Goal: Transaction & Acquisition: Purchase product/service

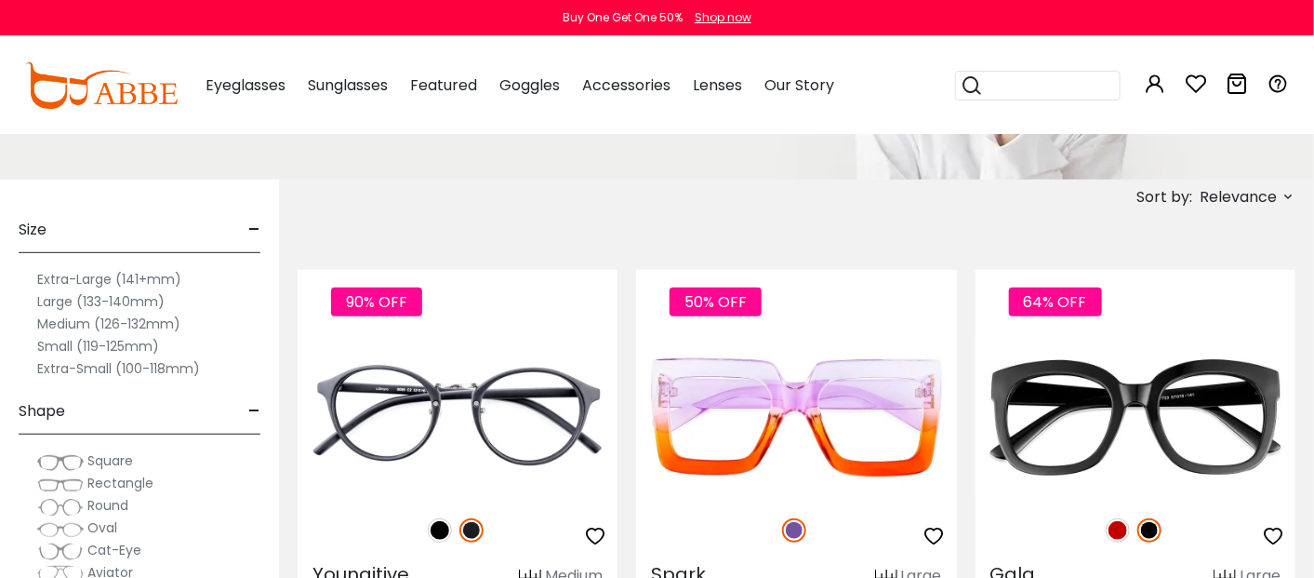
click at [50, 475] on img at bounding box center [60, 484] width 47 height 19
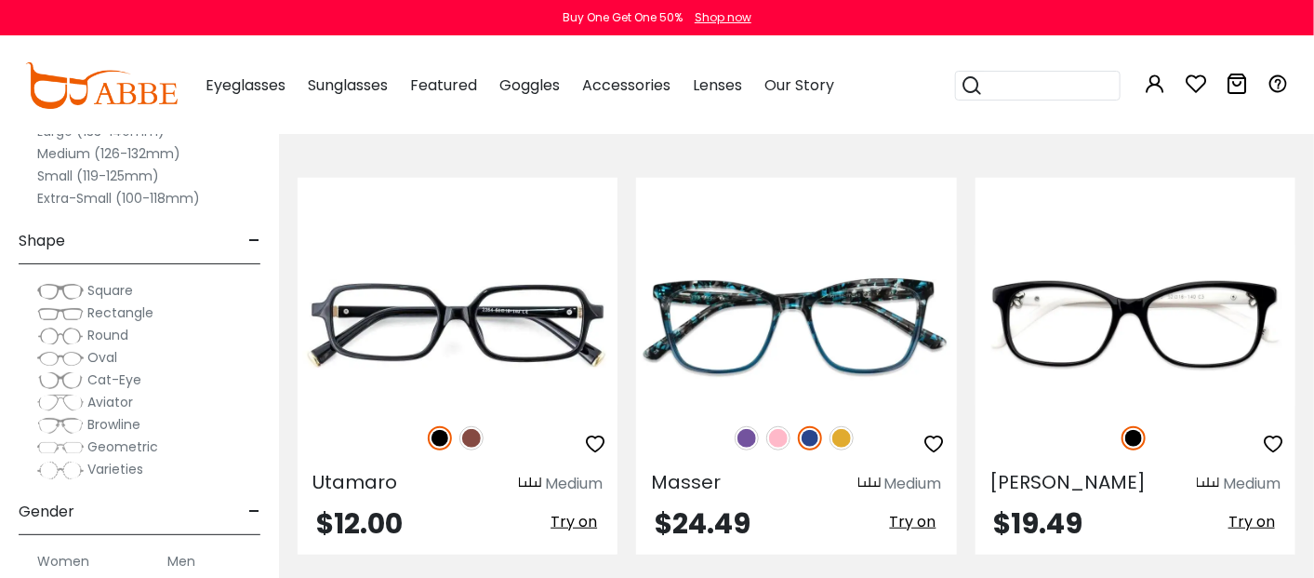
click at [132, 306] on span "Rectangle" at bounding box center [120, 312] width 66 height 19
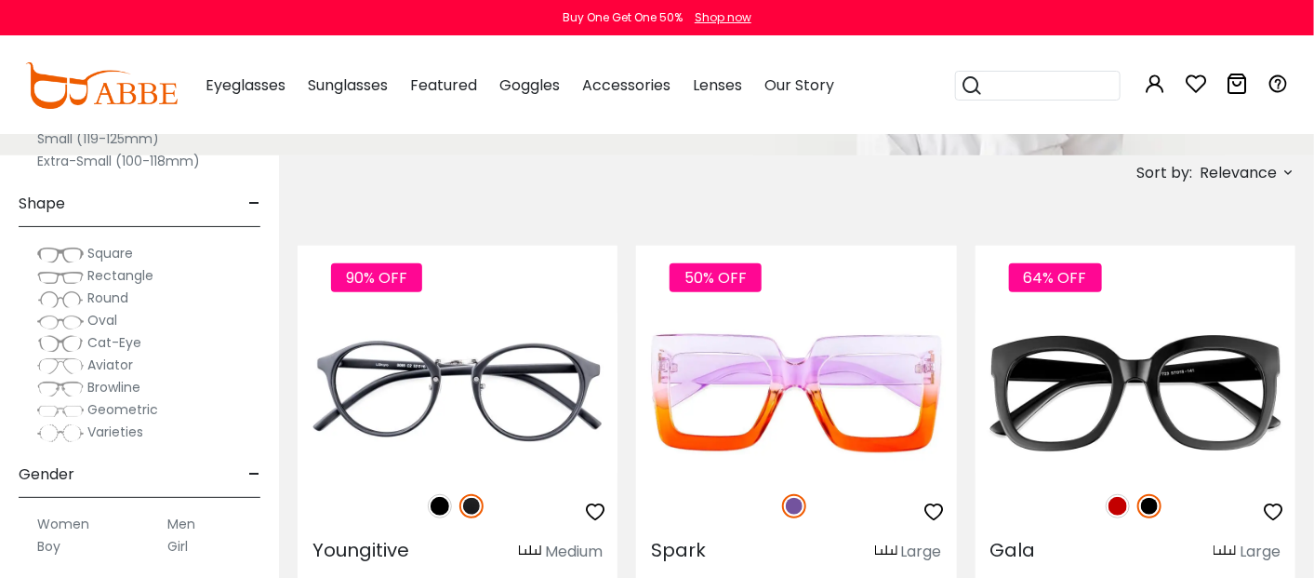
scroll to position [371, 0]
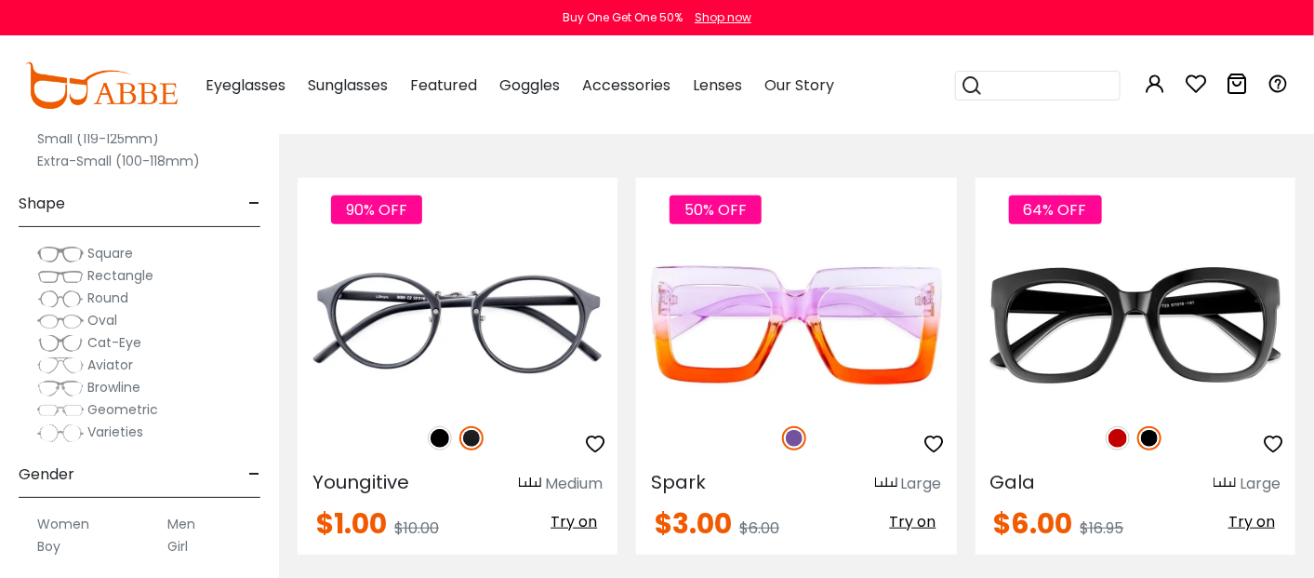
click at [68, 269] on img at bounding box center [60, 276] width 47 height 19
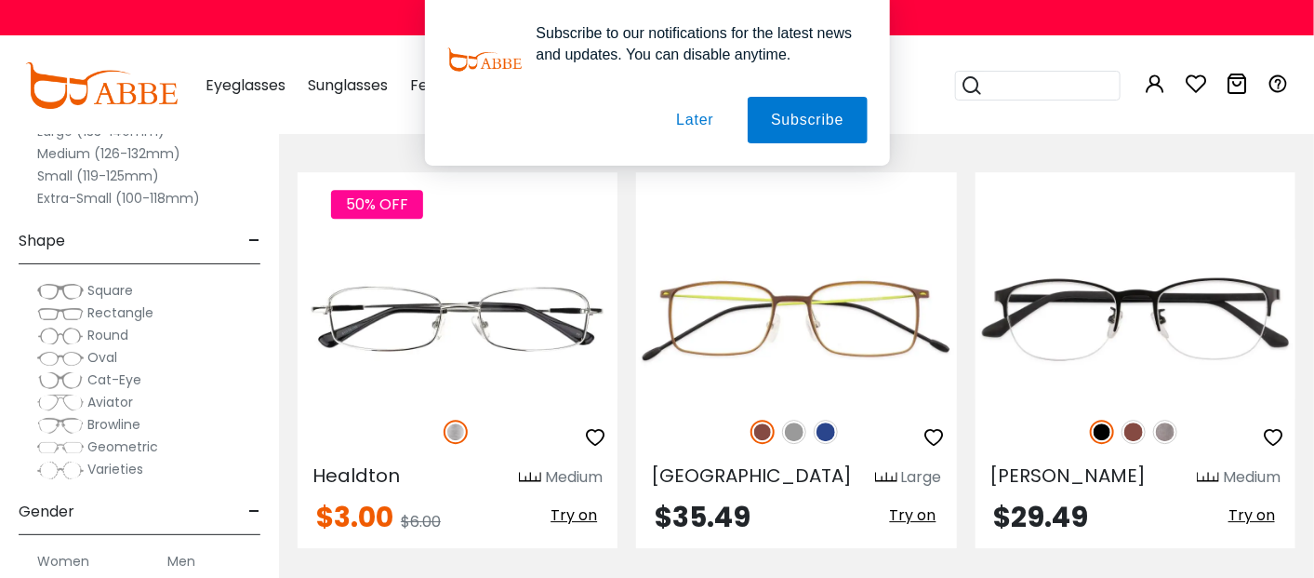
scroll to position [2140, 0]
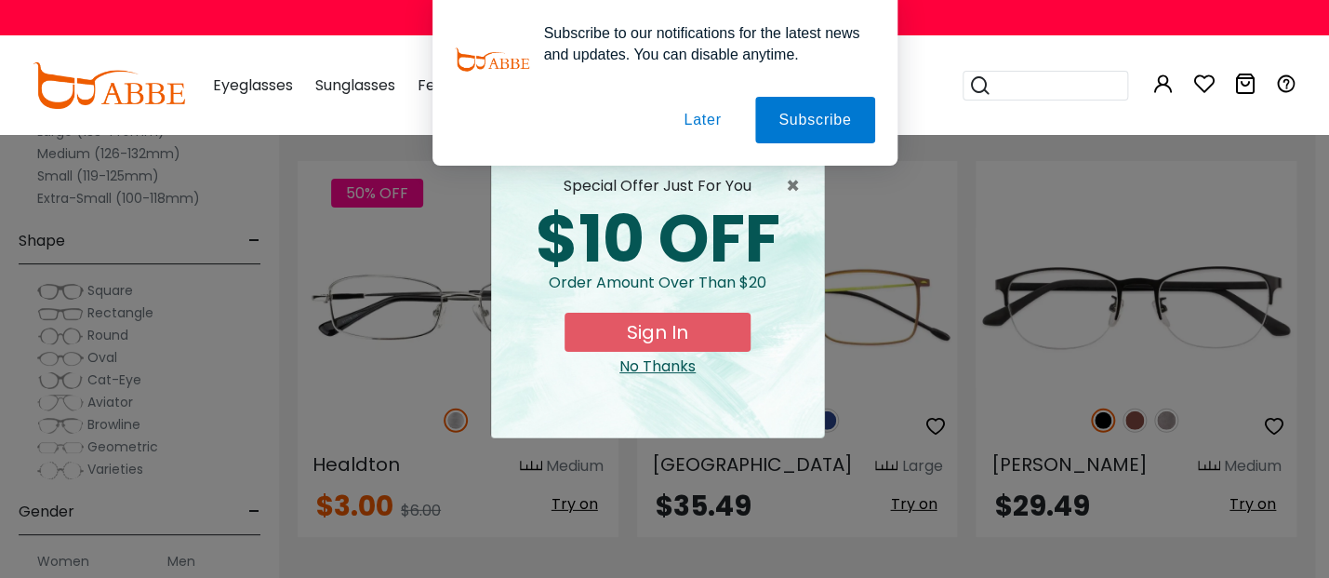
click at [712, 119] on button "Later" at bounding box center [702, 120] width 84 height 47
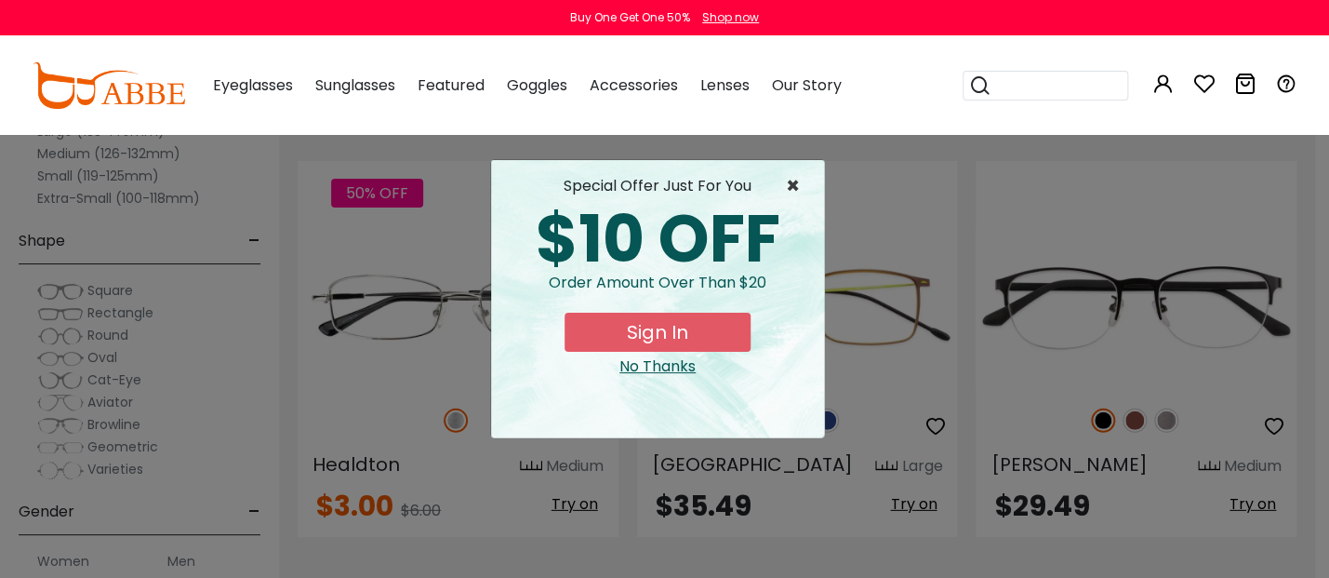
click at [800, 180] on span "×" at bounding box center [797, 186] width 23 height 22
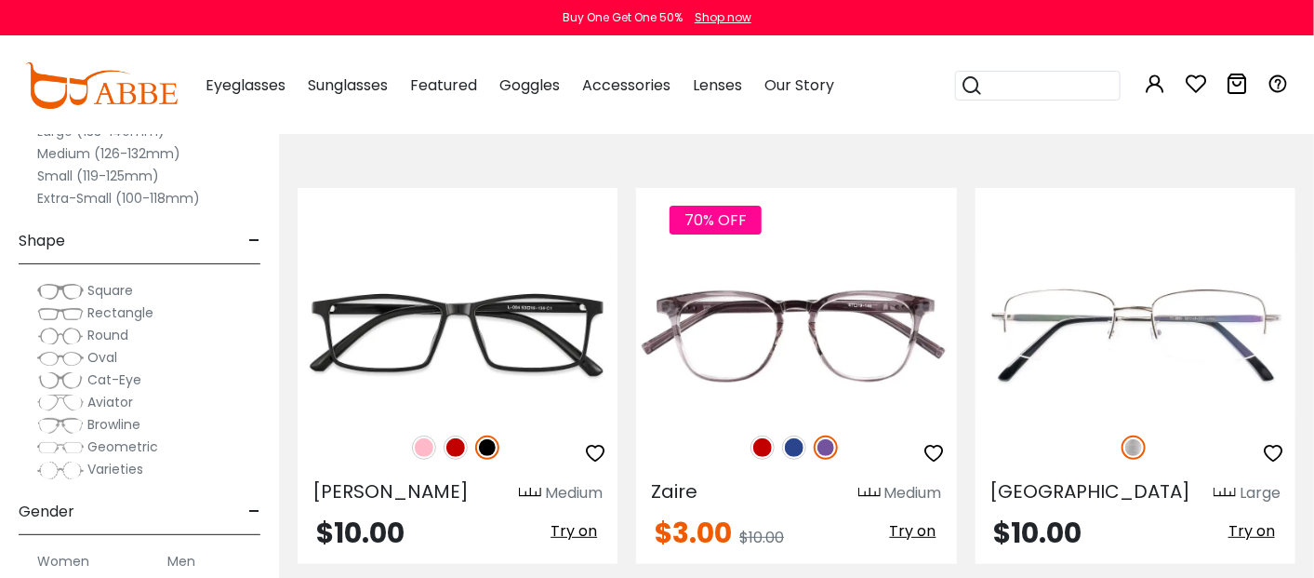
scroll to position [2511, 0]
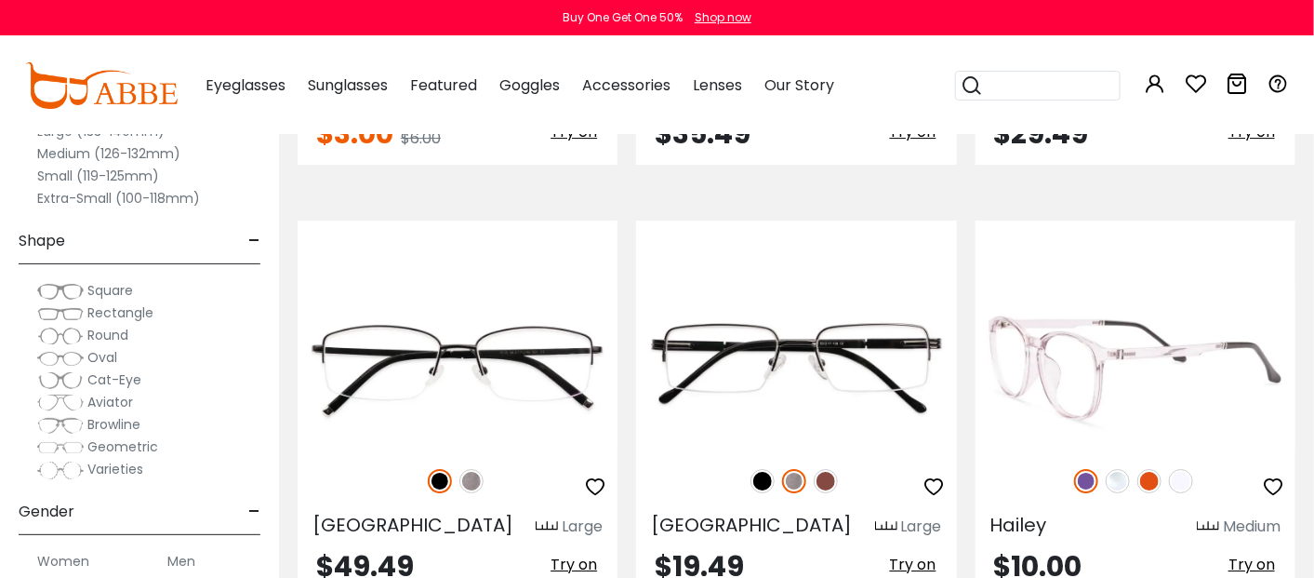
click at [1128, 388] on img at bounding box center [1136, 367] width 320 height 160
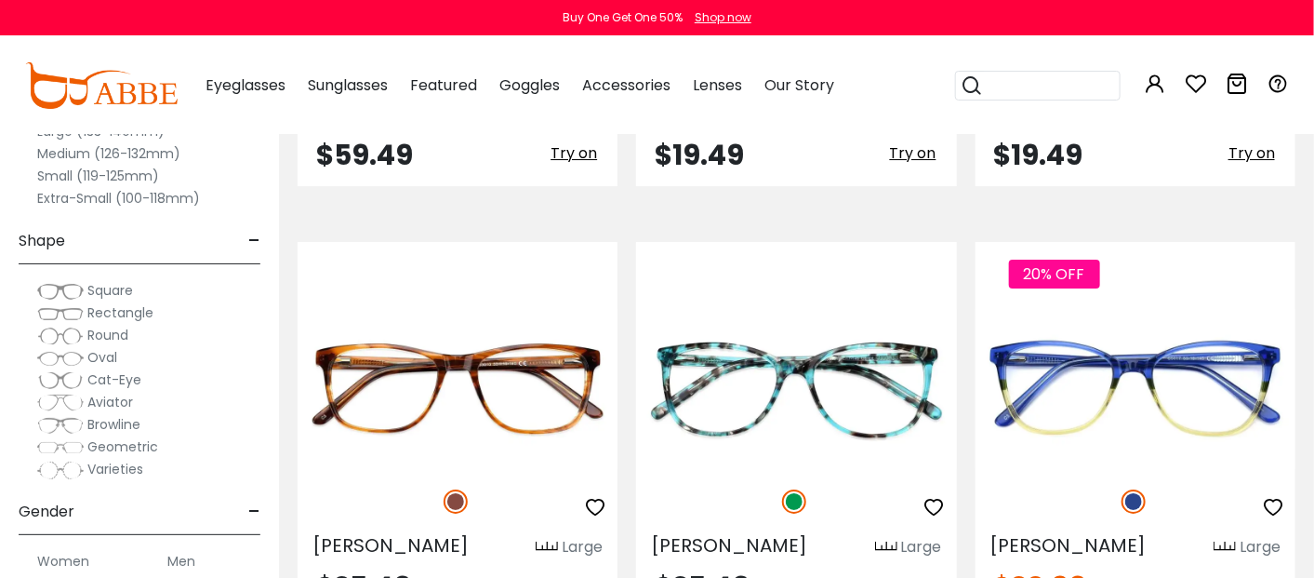
scroll to position [8747, 0]
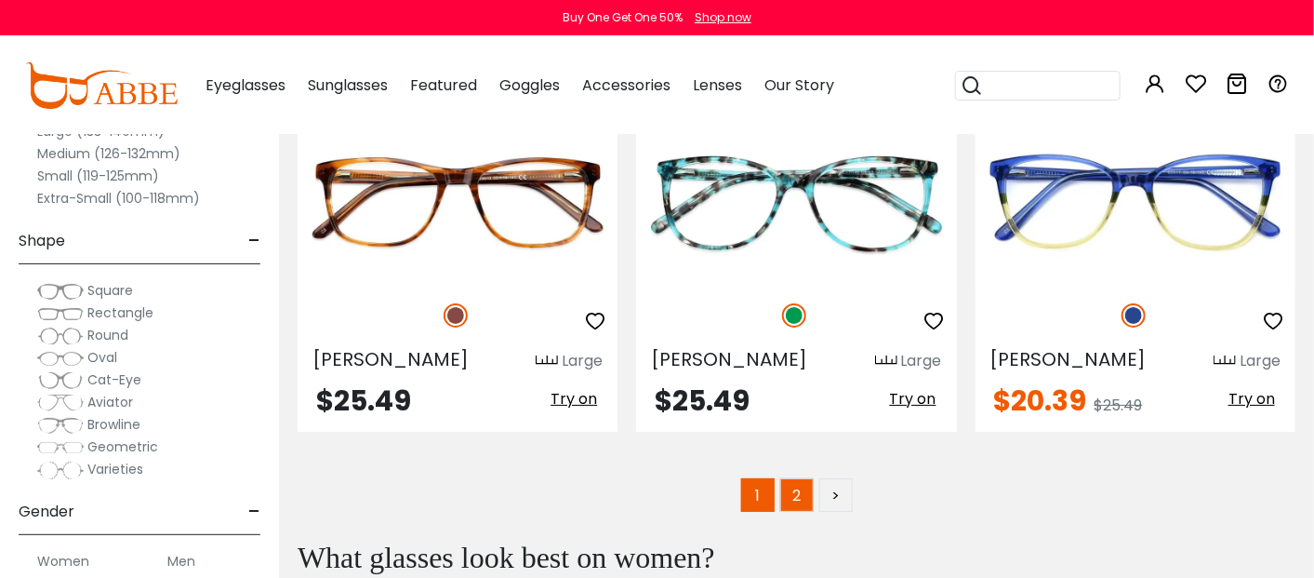
click at [794, 478] on link "2" at bounding box center [796, 494] width 33 height 33
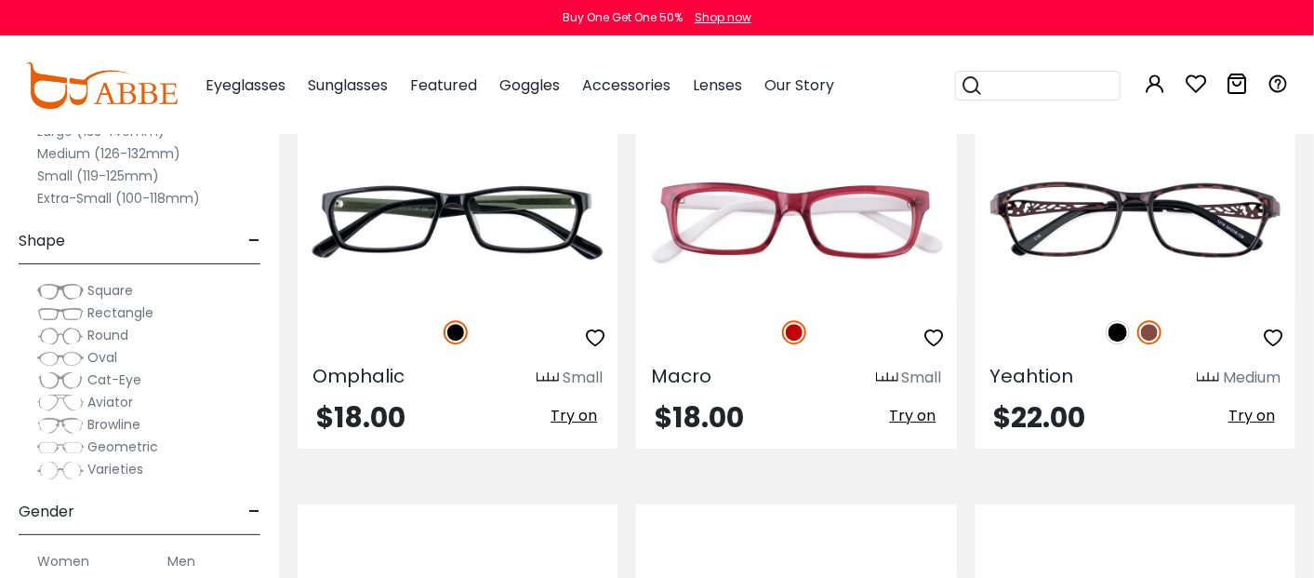
scroll to position [2233, 0]
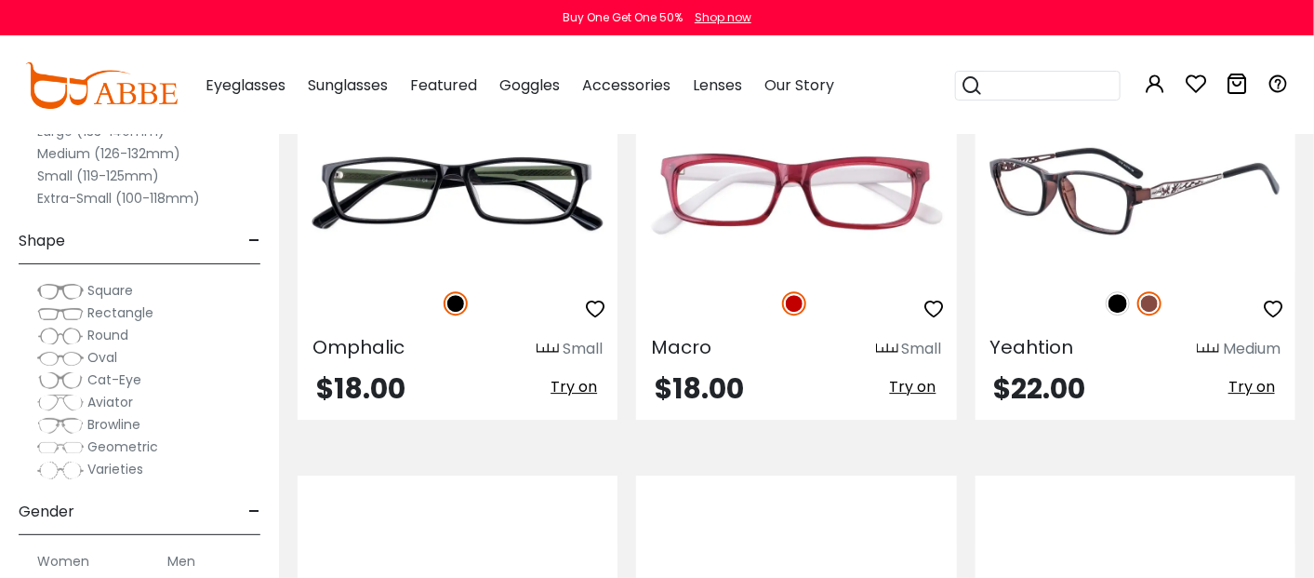
click at [1113, 296] on img at bounding box center [1118, 303] width 24 height 24
click at [1137, 230] on img at bounding box center [1136, 191] width 320 height 160
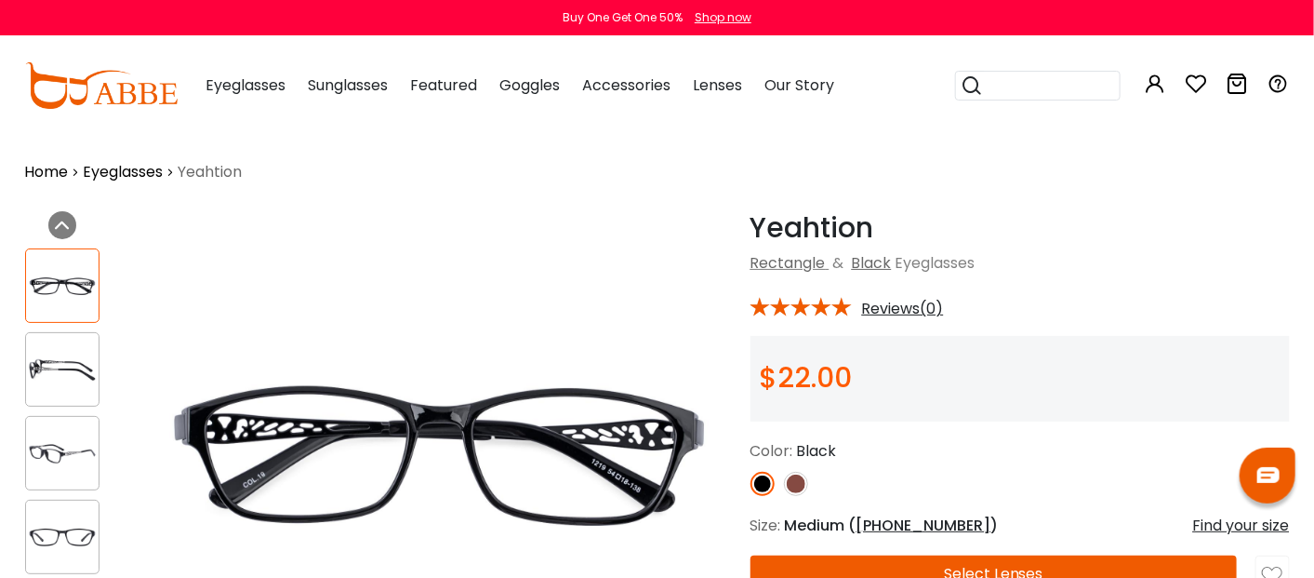
click at [1055, 468] on div "Color: Black" at bounding box center [1021, 468] width 540 height 56
click at [794, 486] on img at bounding box center [796, 484] width 24 height 24
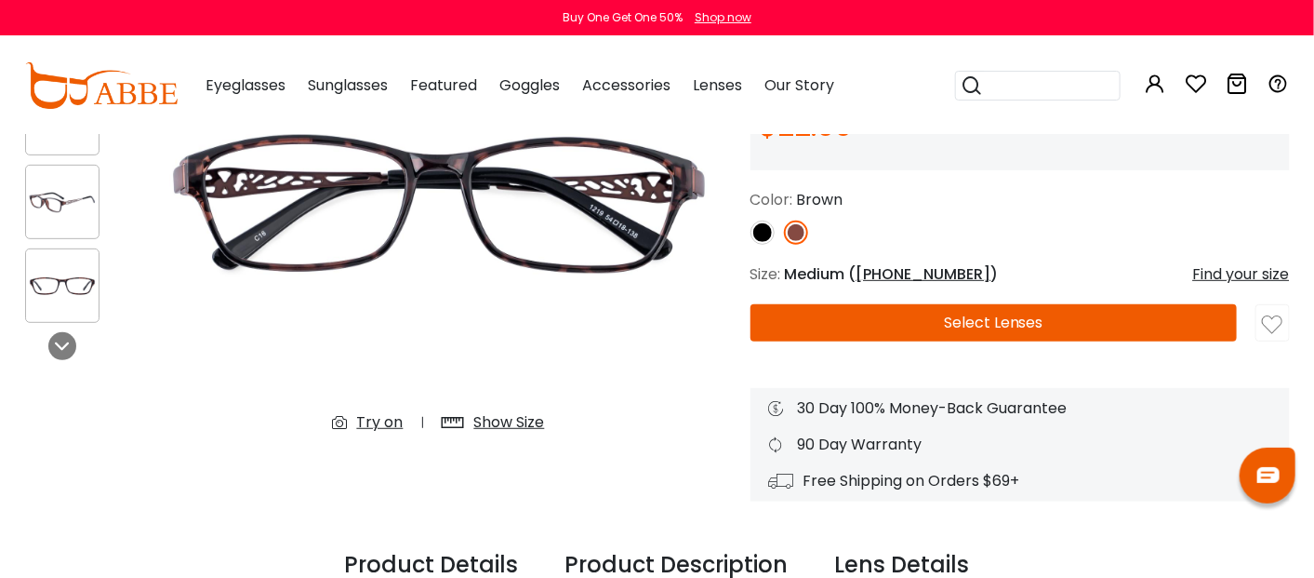
scroll to position [279, 0]
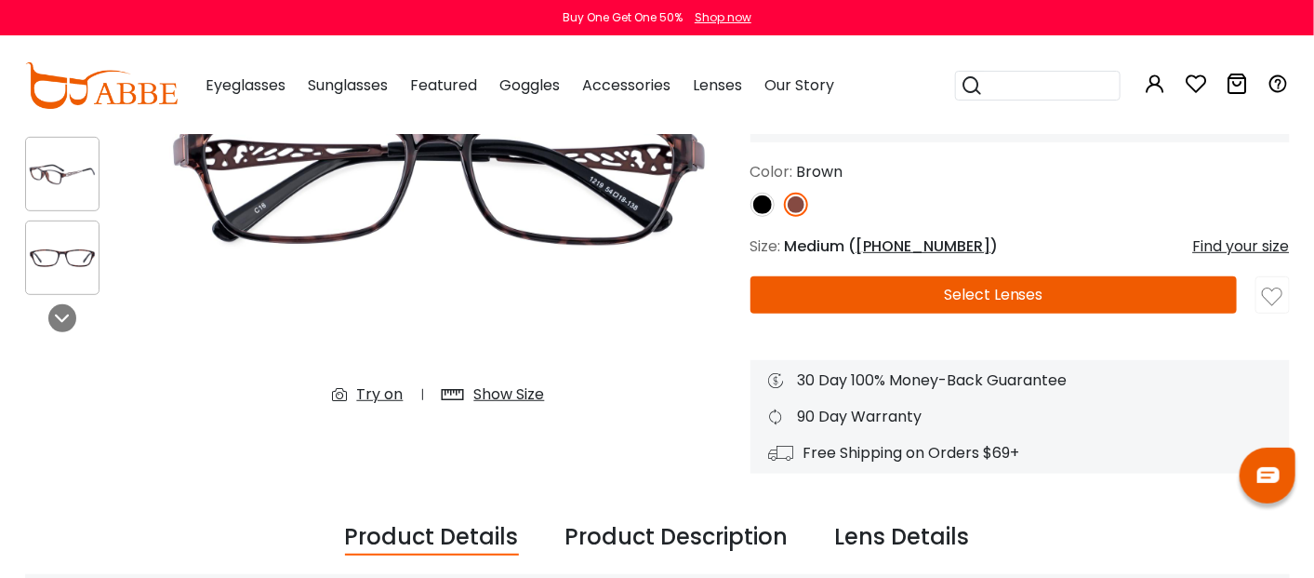
click at [1009, 299] on button "Select Lenses" at bounding box center [994, 294] width 487 height 37
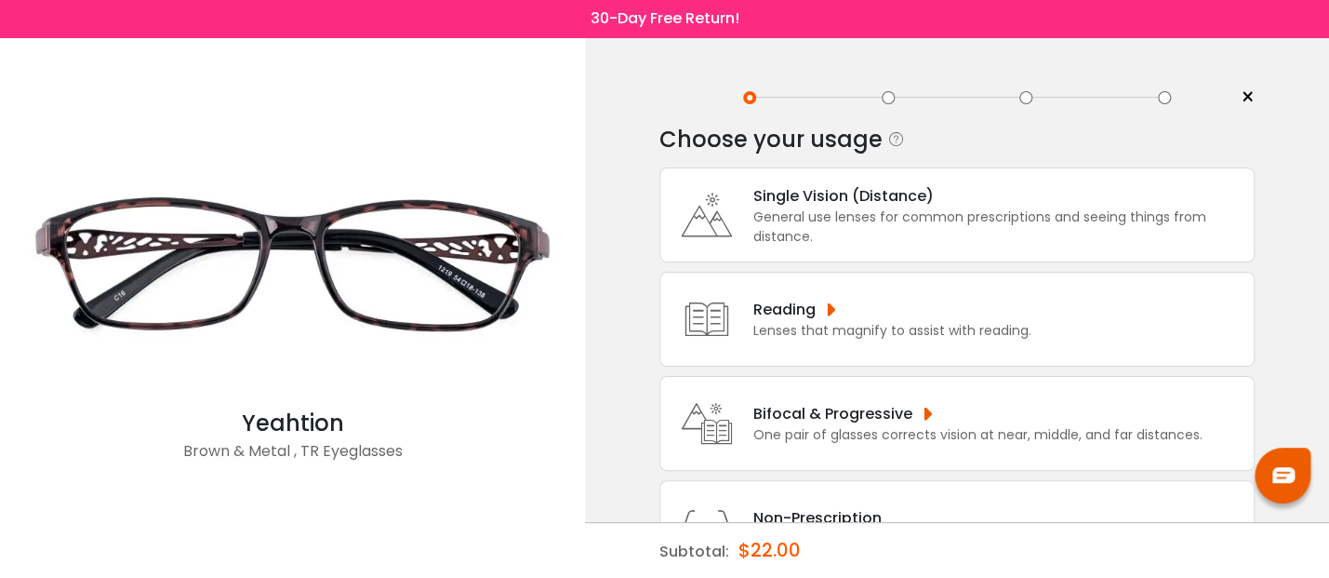
click at [835, 412] on div "Bifocal & Progressive" at bounding box center [978, 413] width 449 height 23
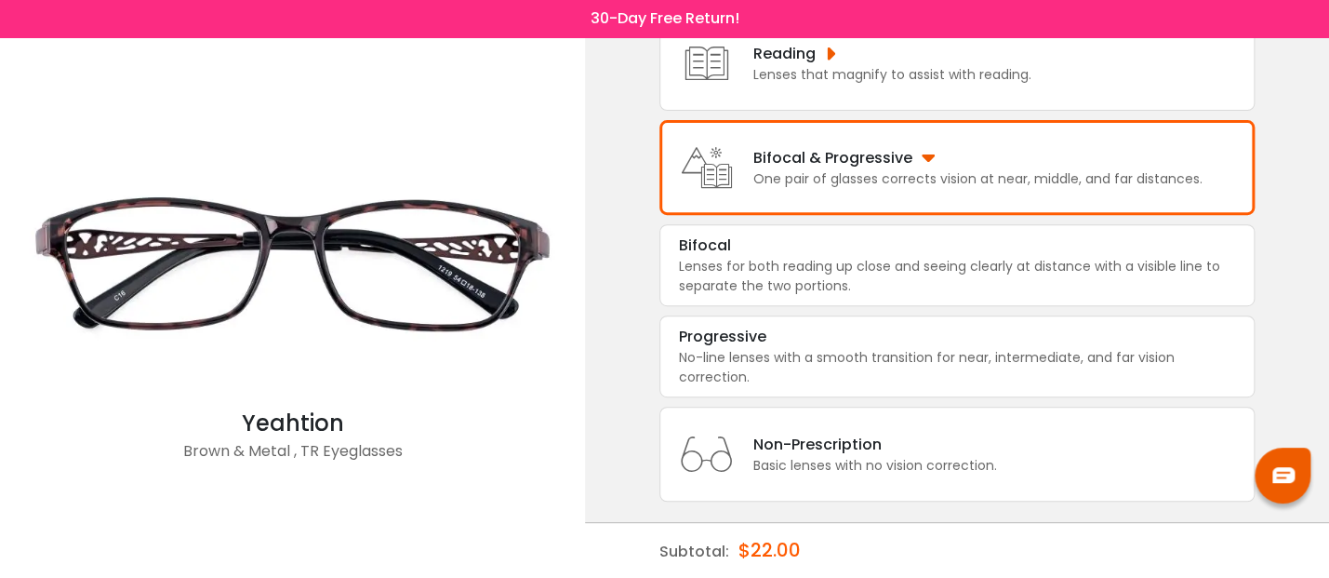
scroll to position [269, 0]
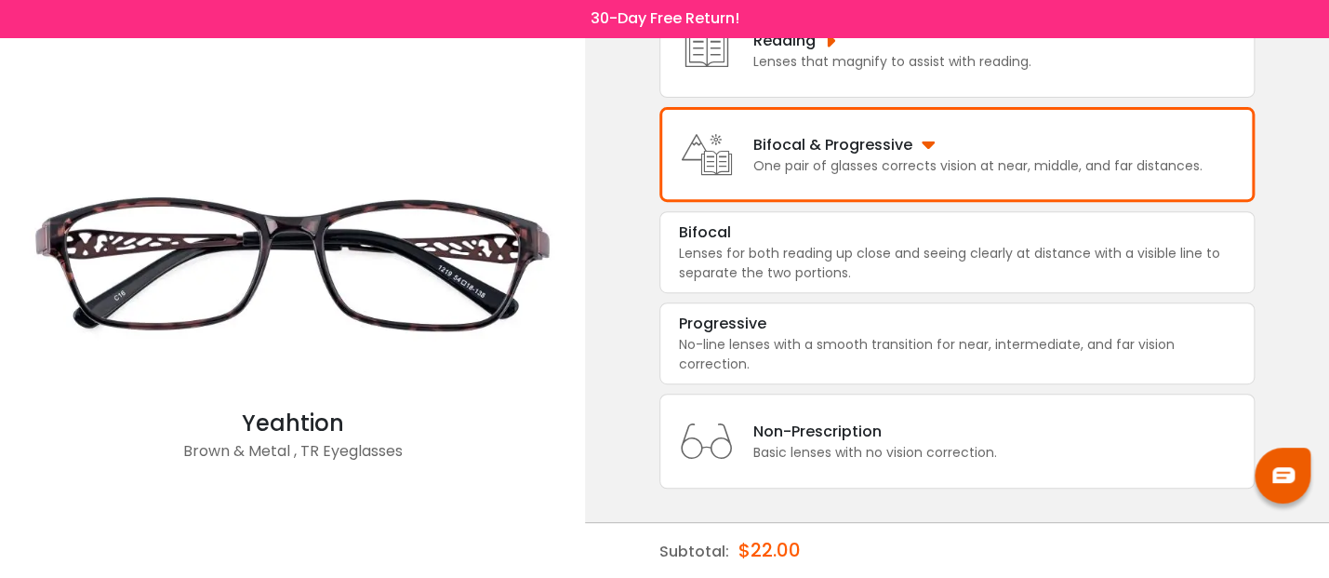
click at [558, 316] on img at bounding box center [292, 265] width 567 height 284
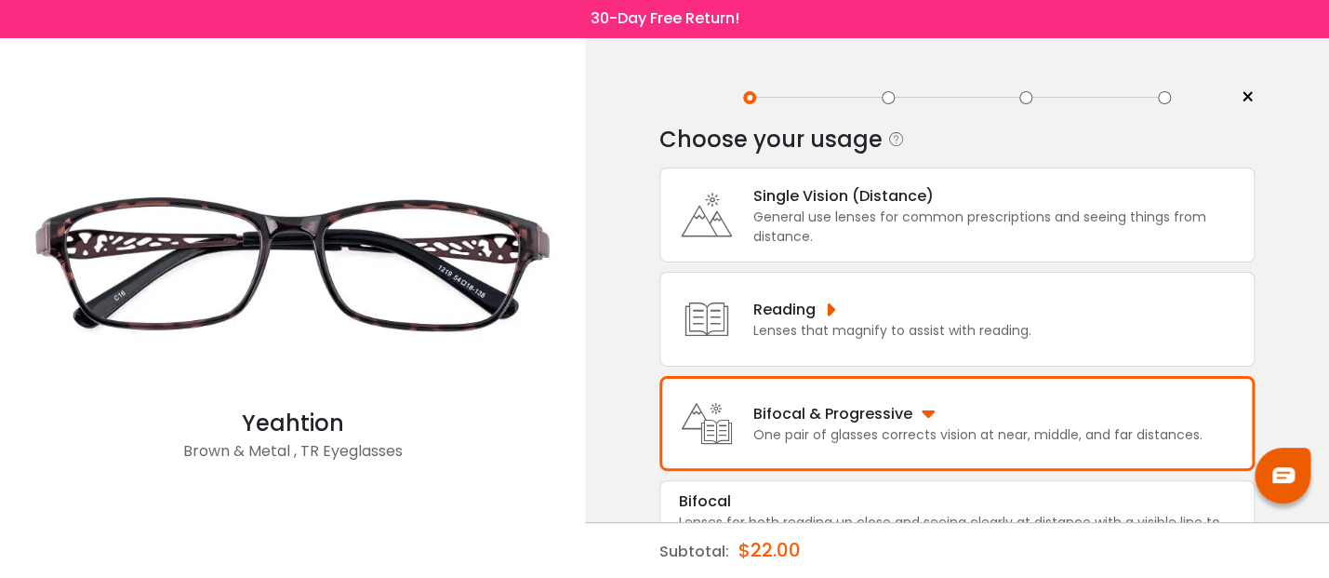
click at [600, 349] on div "< × Choose your usage Single Vision (Distance) This lens helps you see details …" at bounding box center [957, 443] width 744 height 813
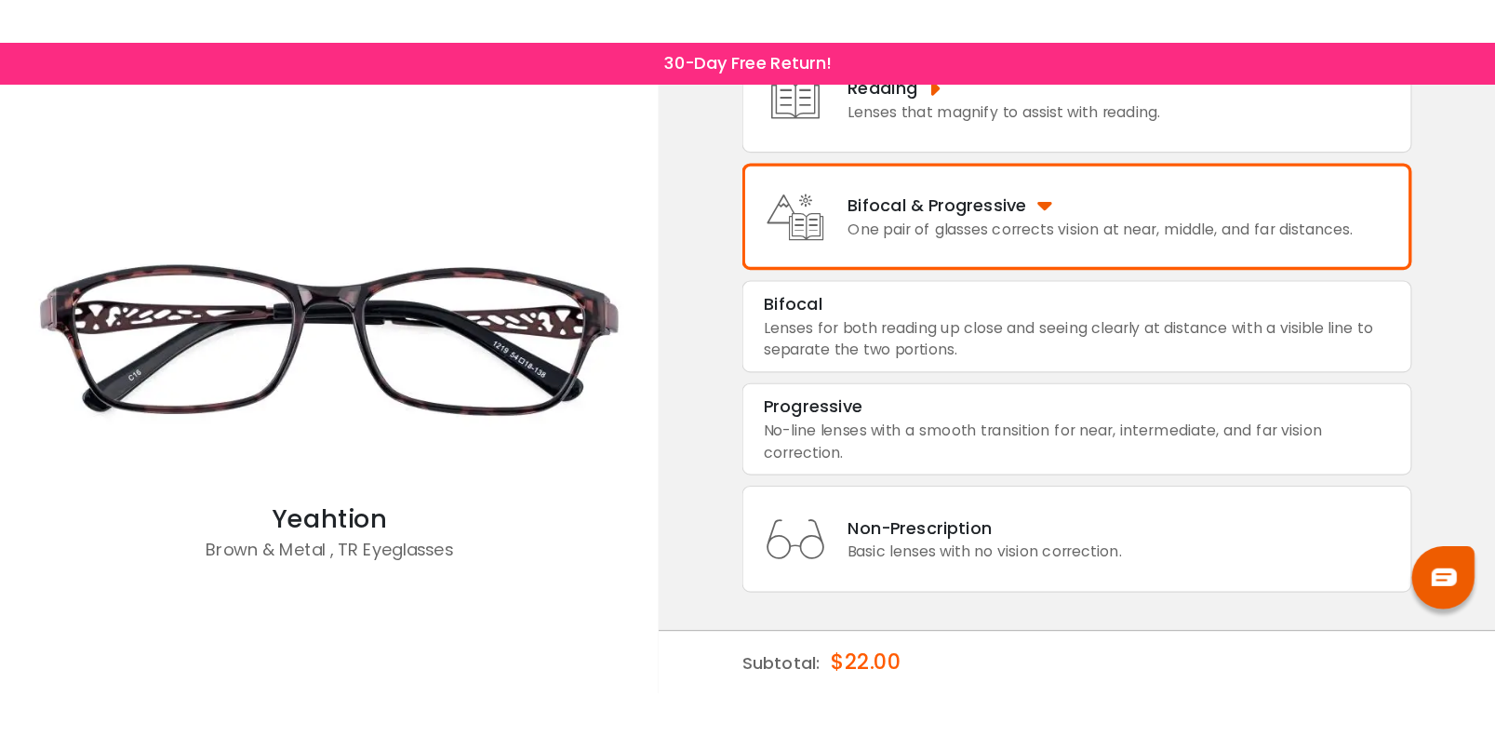
scroll to position [112, 0]
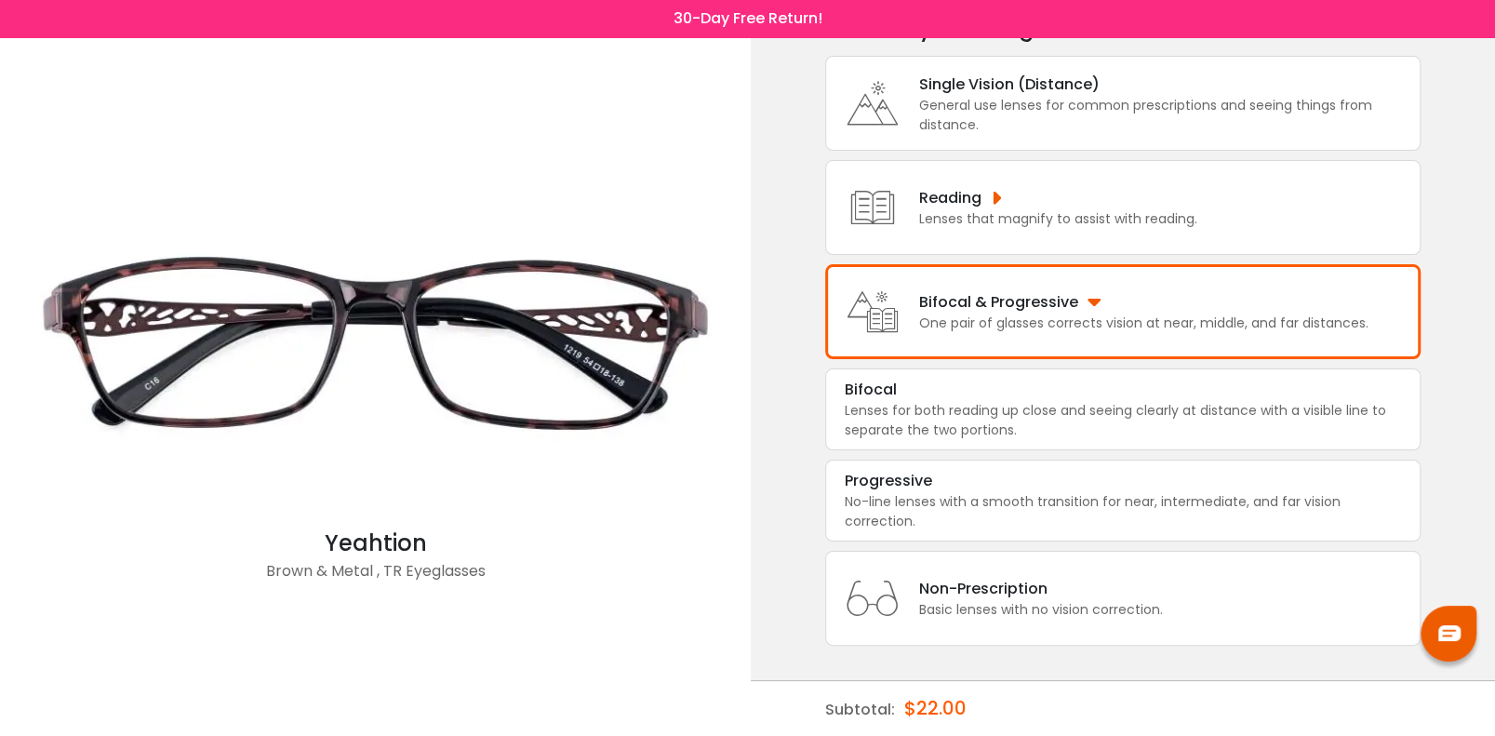
click at [1328, 577] on img at bounding box center [1449, 633] width 22 height 16
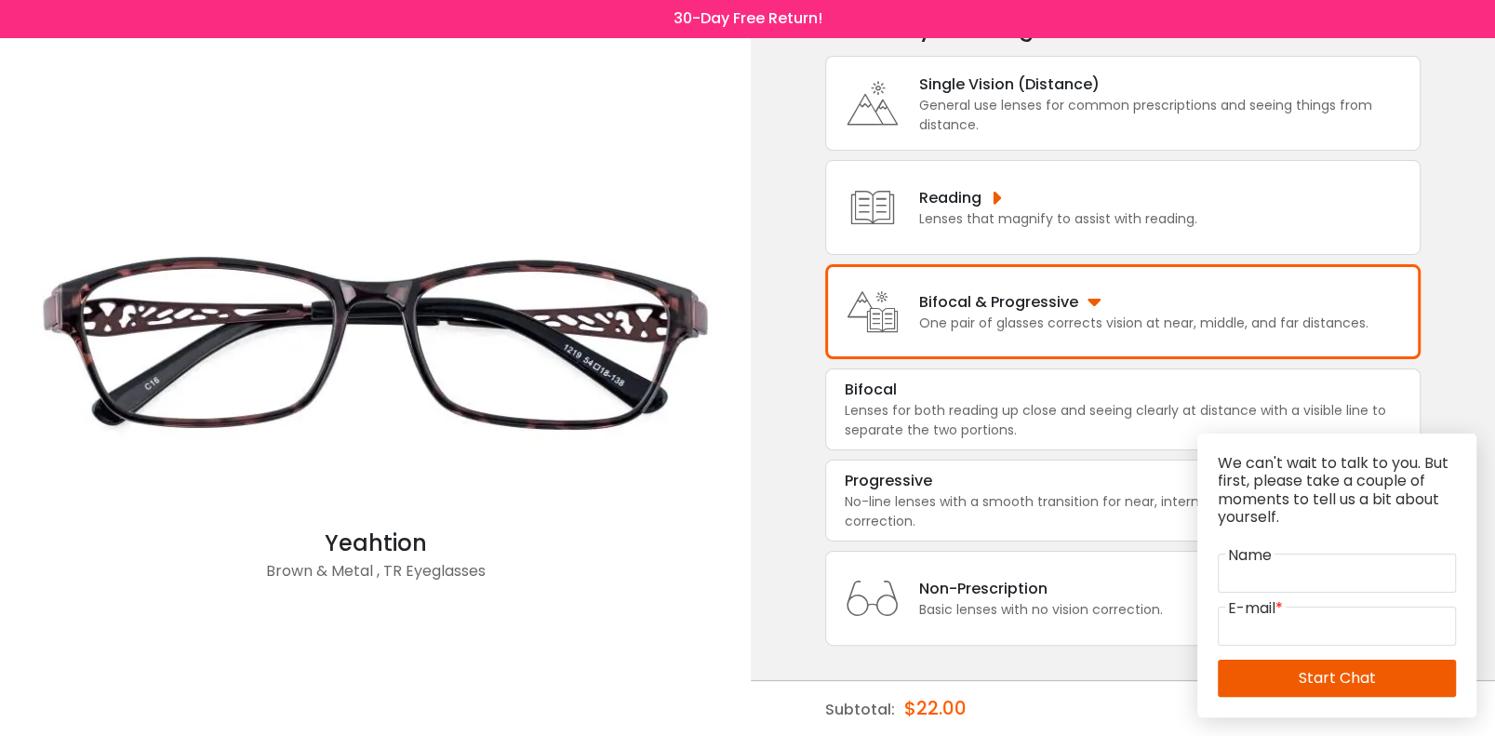
click at [753, 411] on div "< × Choose your usage Single Vision (Distance) This lens helps you see details …" at bounding box center [1123, 332] width 744 height 813
click at [702, 474] on img at bounding box center [375, 344] width 732 height 367
click at [617, 363] on img at bounding box center [375, 344] width 732 height 367
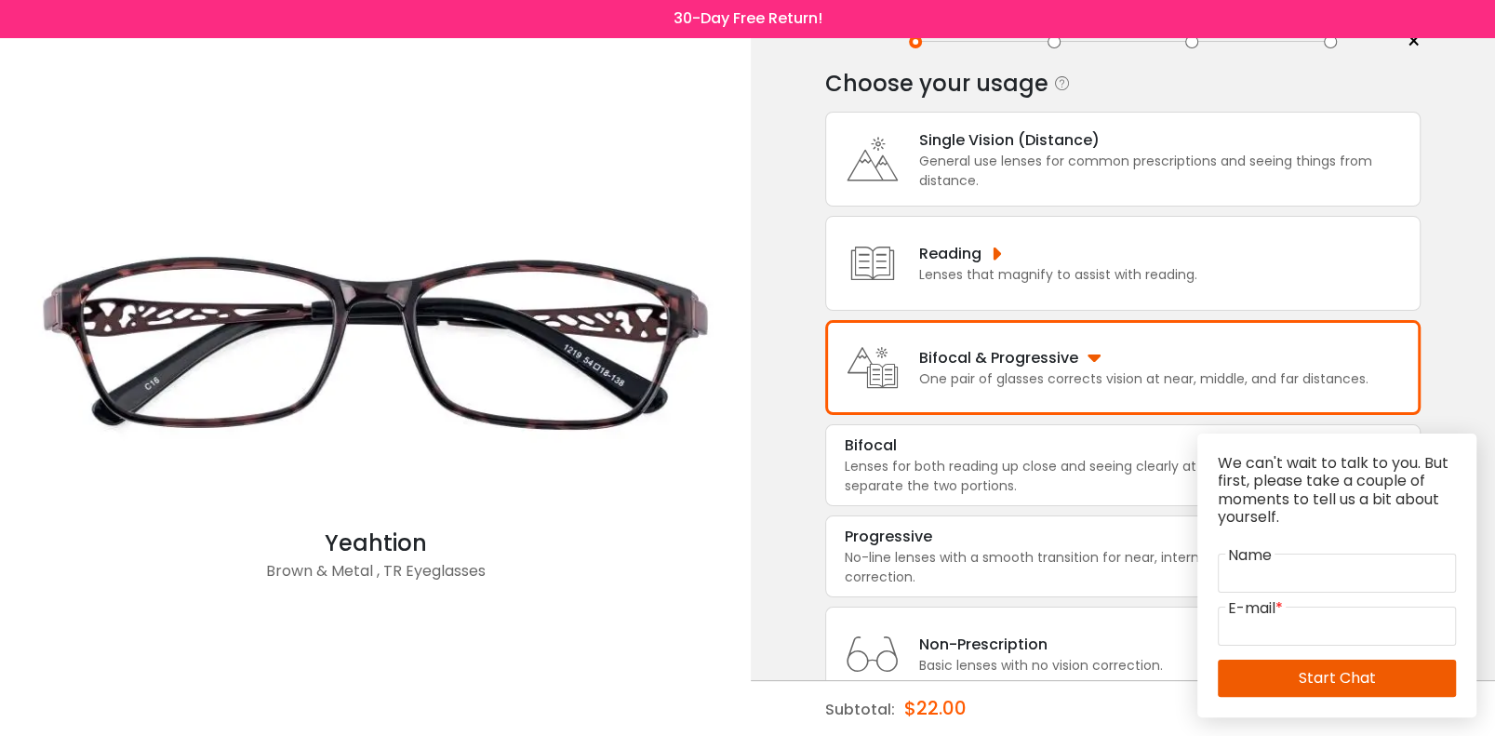
scroll to position [0, 0]
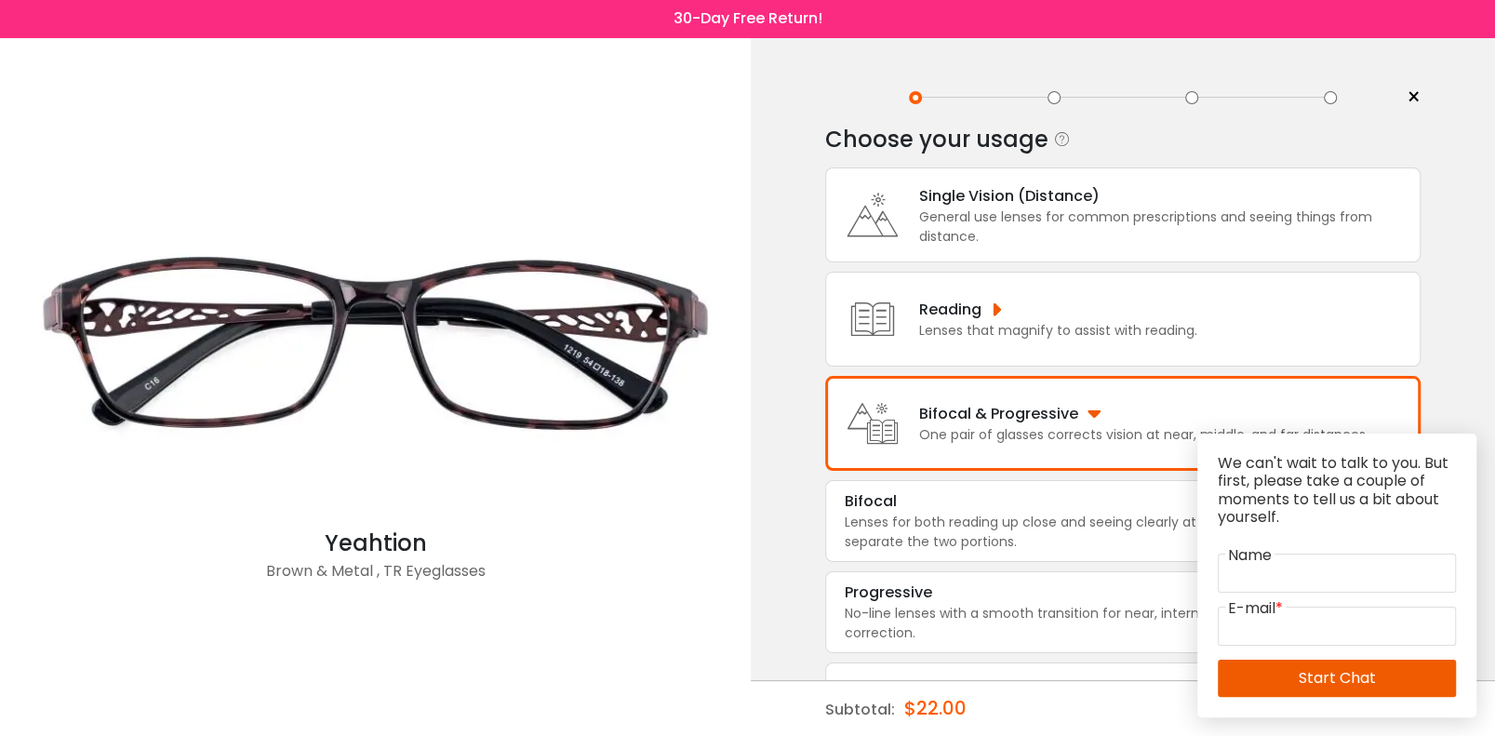
click at [1328, 348] on div "< × Choose your usage Single Vision (Distance) This lens helps you see details …" at bounding box center [1123, 443] width 744 height 813
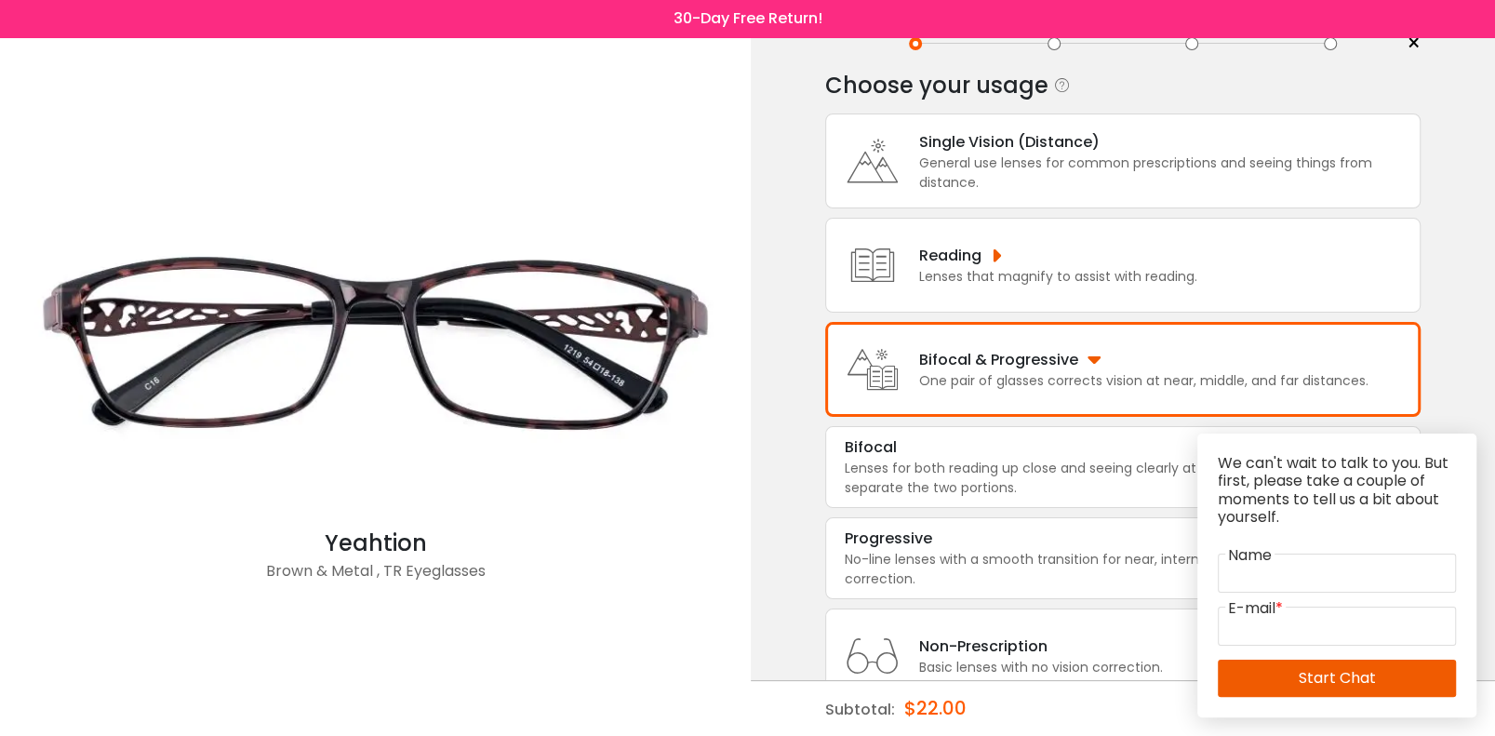
scroll to position [112, 0]
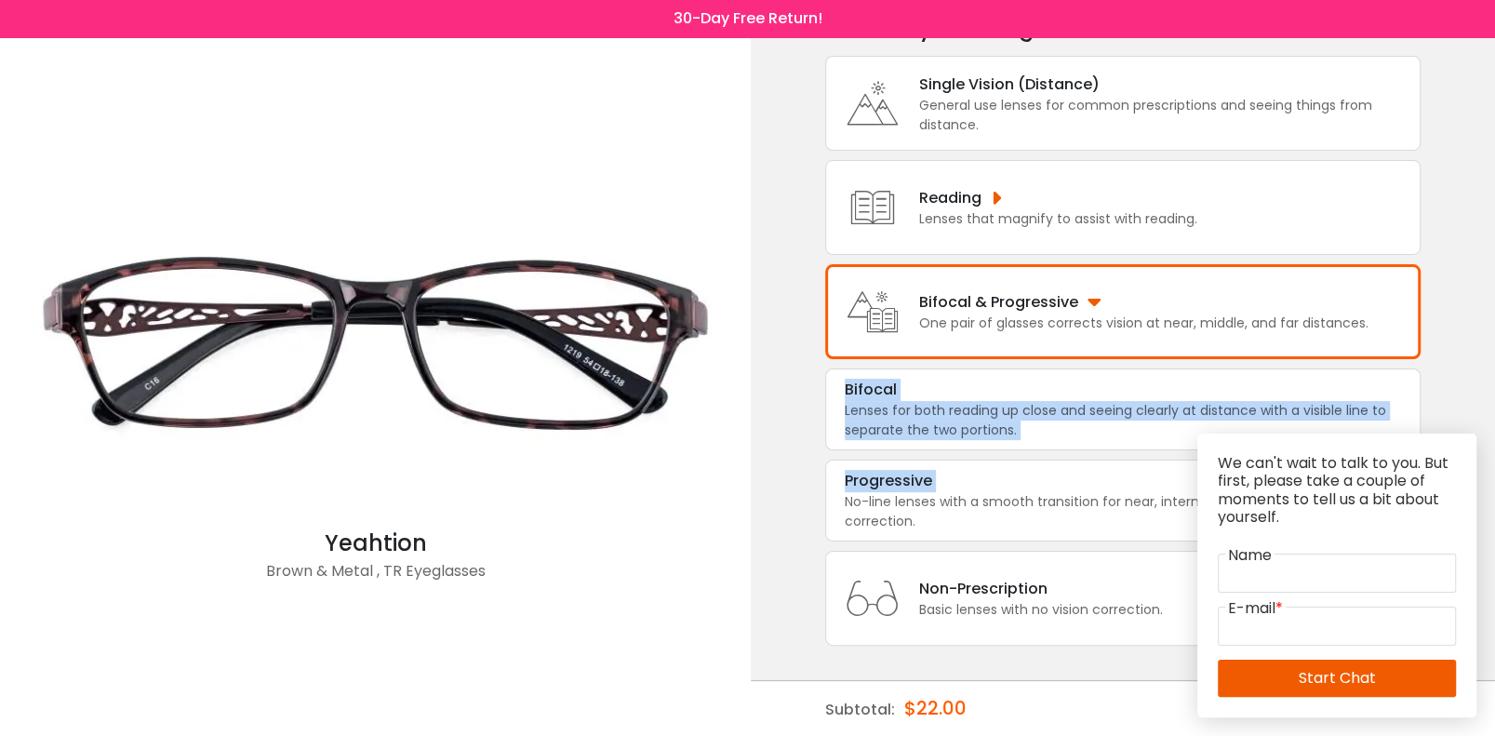
drag, startPoint x: 1079, startPoint y: 487, endPoint x: 1459, endPoint y: 342, distance: 406.0
click at [1328, 342] on div "< × Choose your usage Single Vision (Distance) This lens helps you see details …" at bounding box center [1123, 332] width 744 height 813
click at [1068, 492] on div "No-line lenses with a smooth transition for near, intermediate, and far vision …" at bounding box center [1123, 511] width 556 height 39
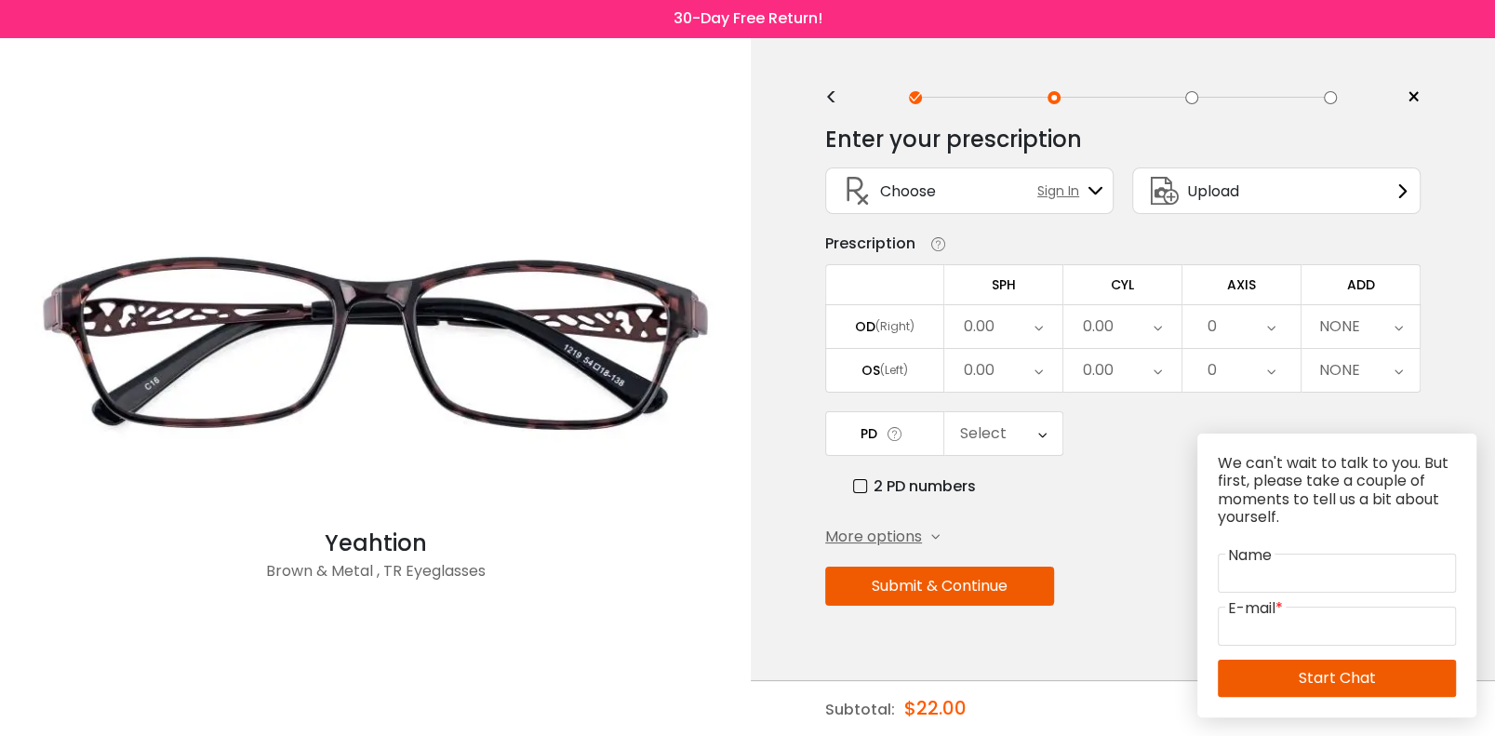
scroll to position [0, 0]
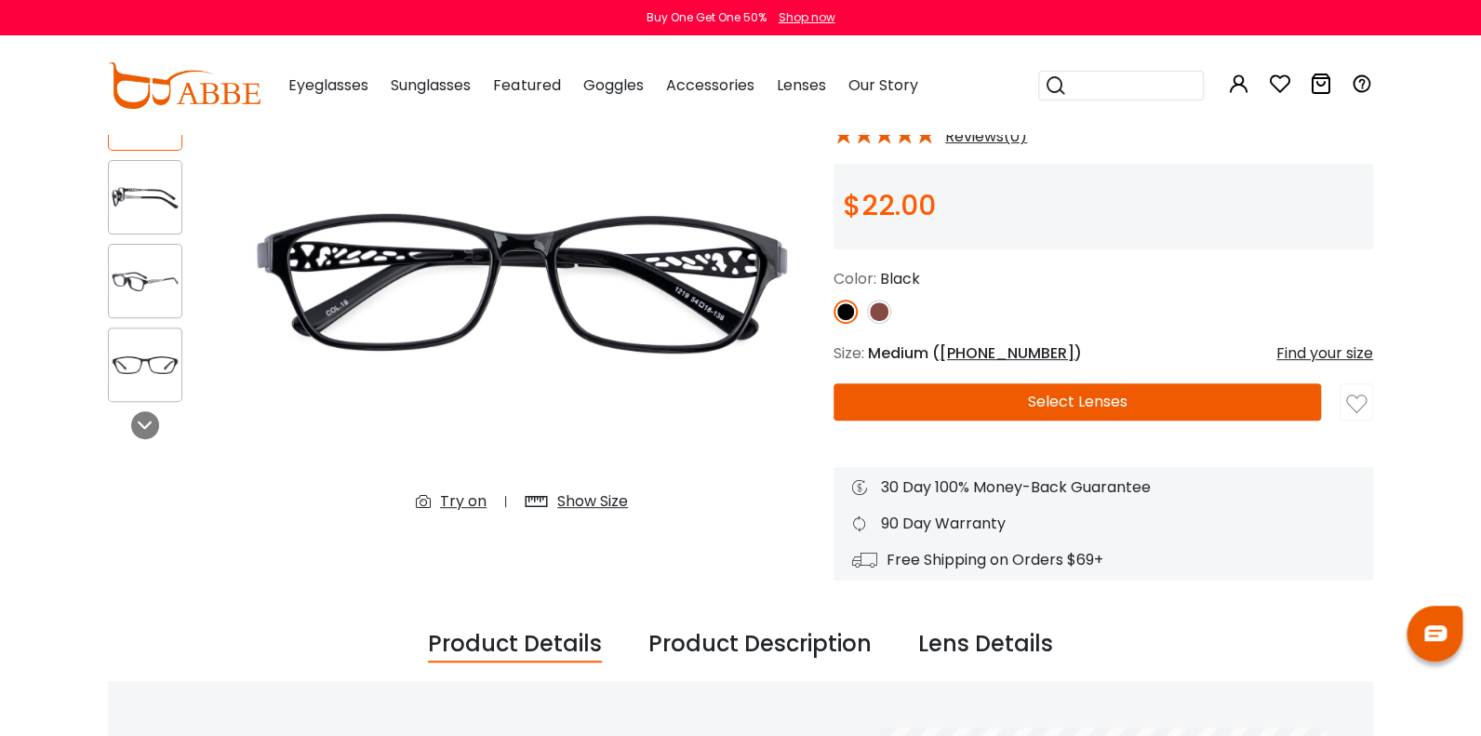
scroll to position [185, 0]
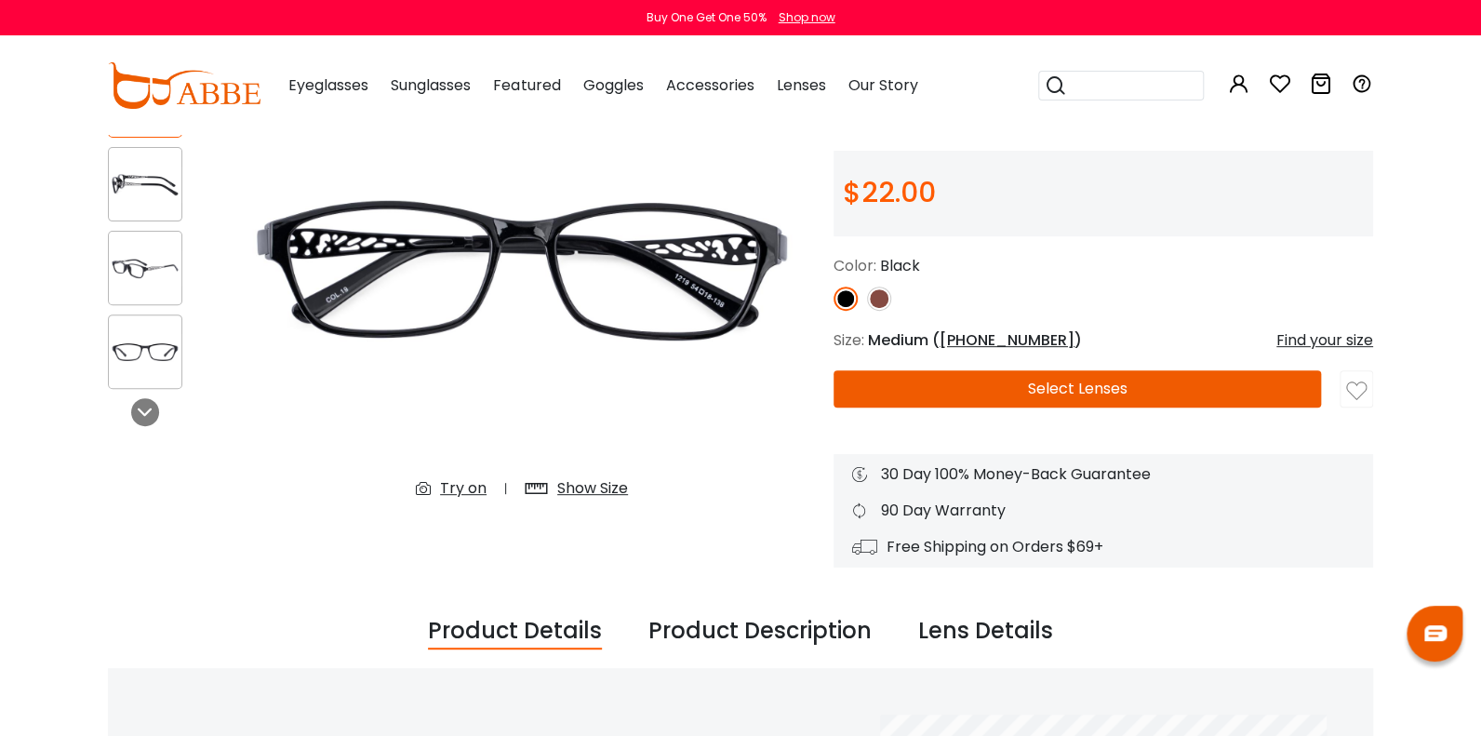
click at [1082, 387] on button "Select Lenses" at bounding box center [1077, 388] width 487 height 37
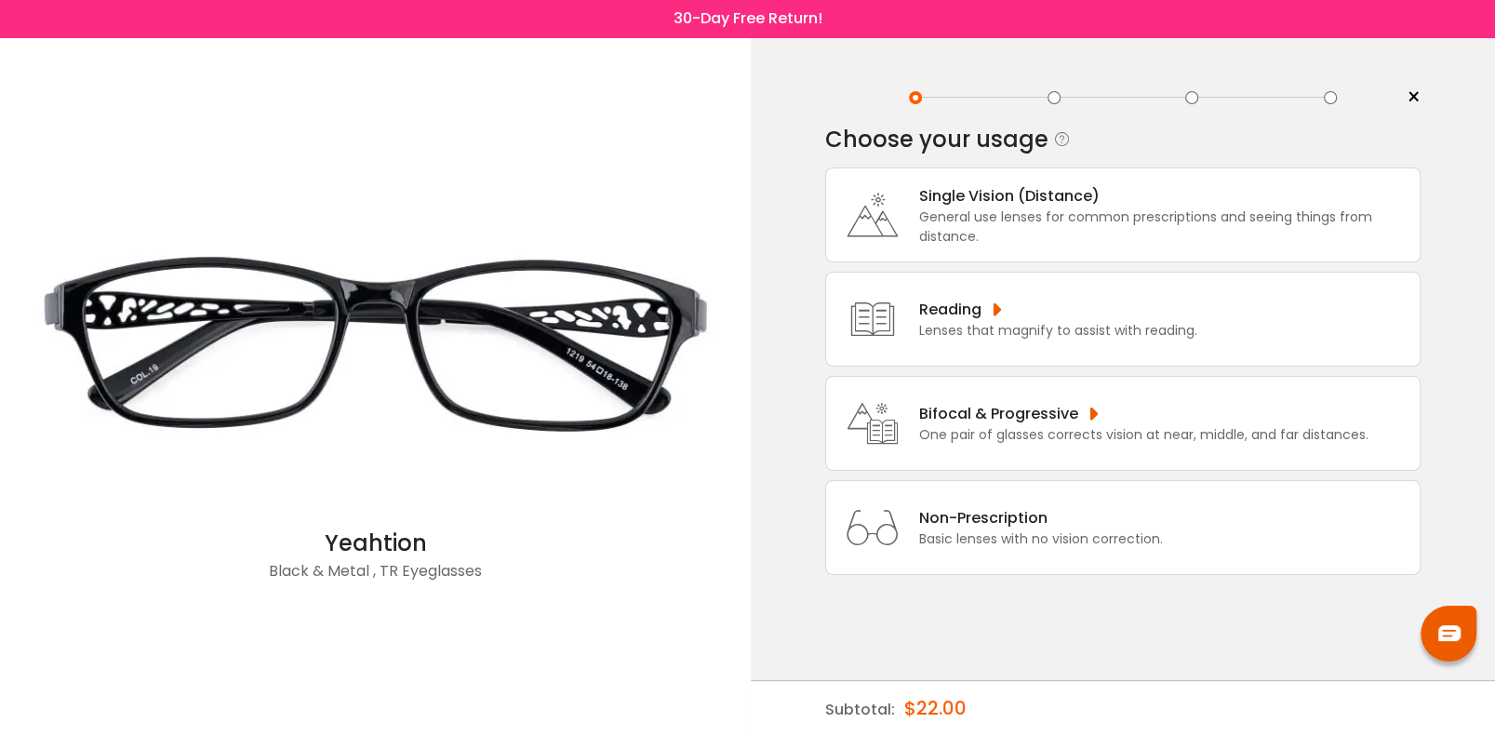
click at [1125, 402] on div "Bifocal & Progressive" at bounding box center [1143, 413] width 449 height 23
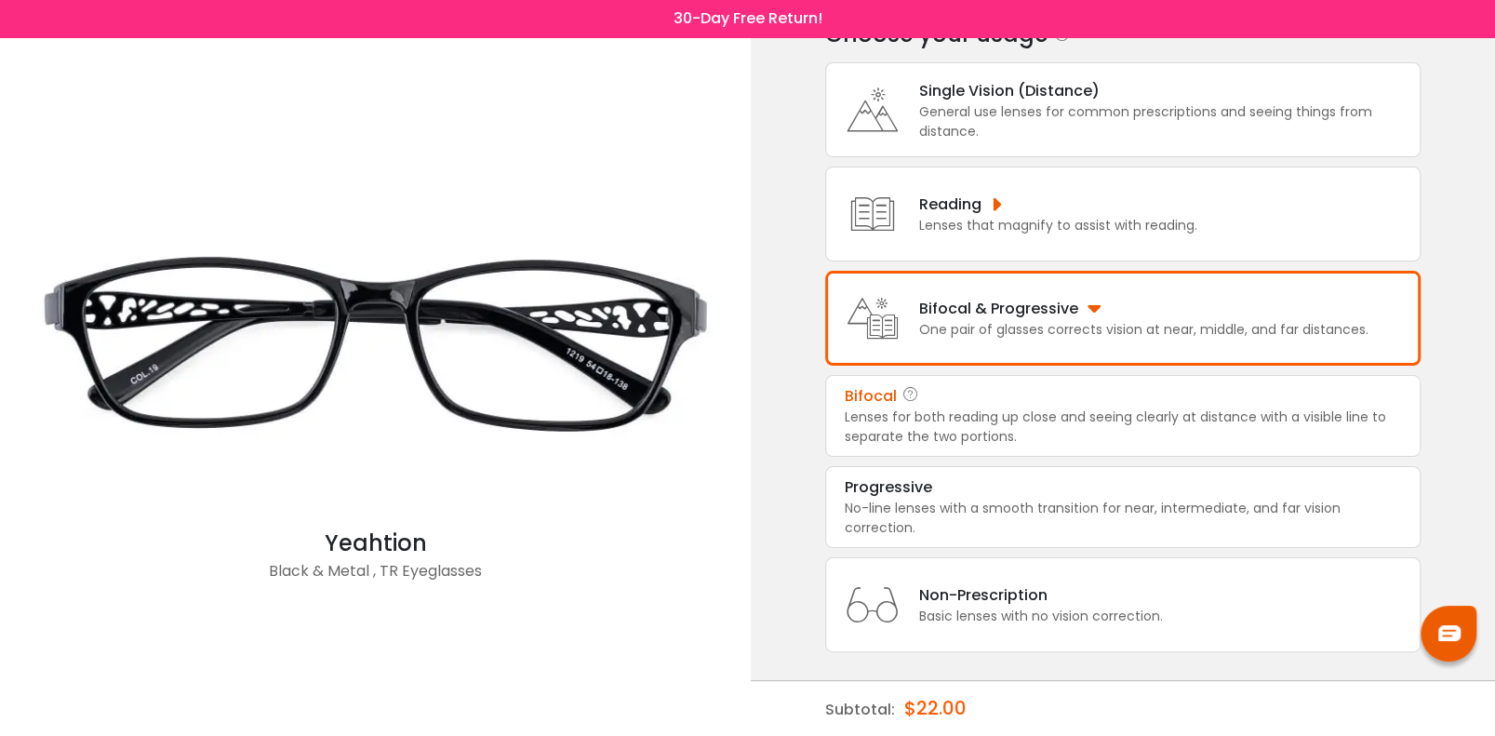
scroll to position [112, 0]
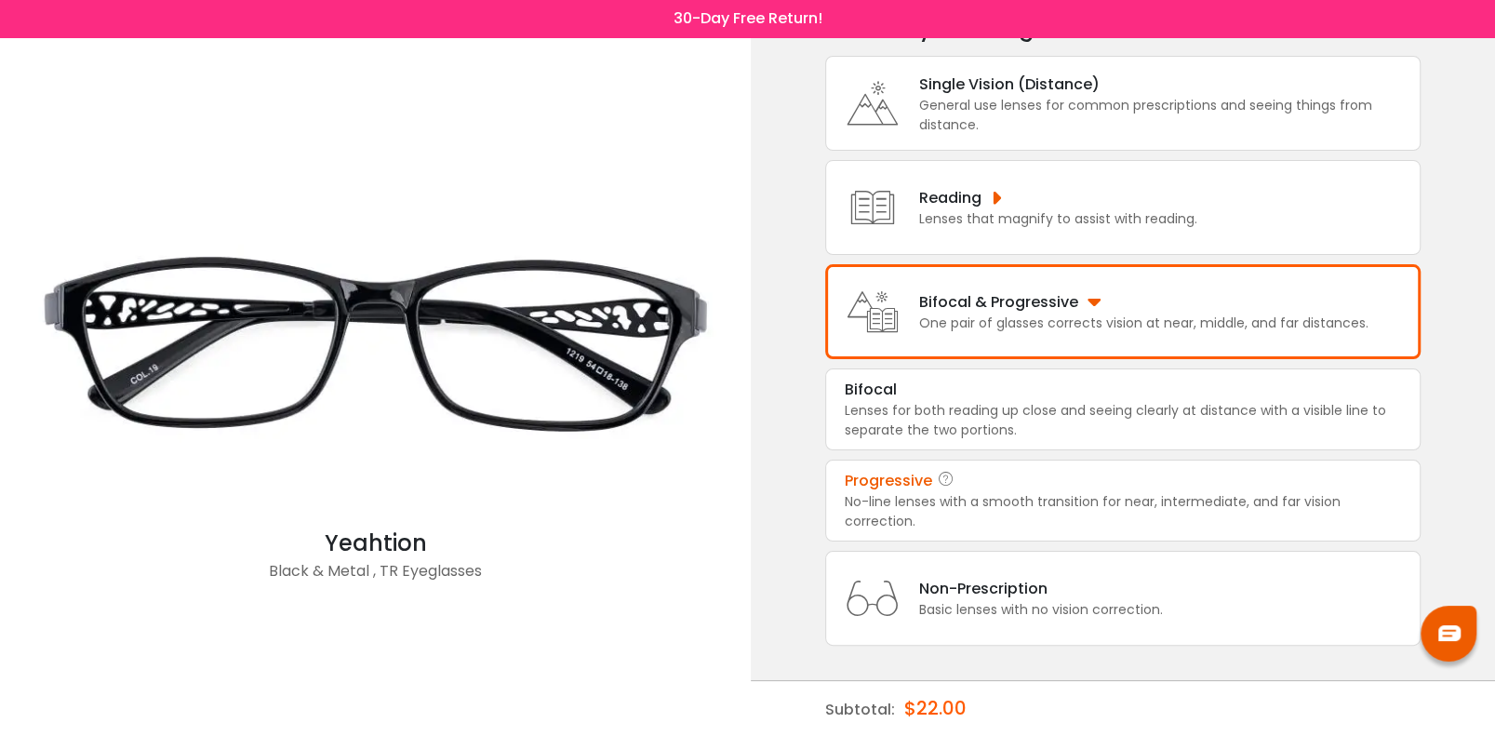
click at [1065, 496] on div "No-line lenses with a smooth transition for near, intermediate, and far vision …" at bounding box center [1123, 511] width 556 height 39
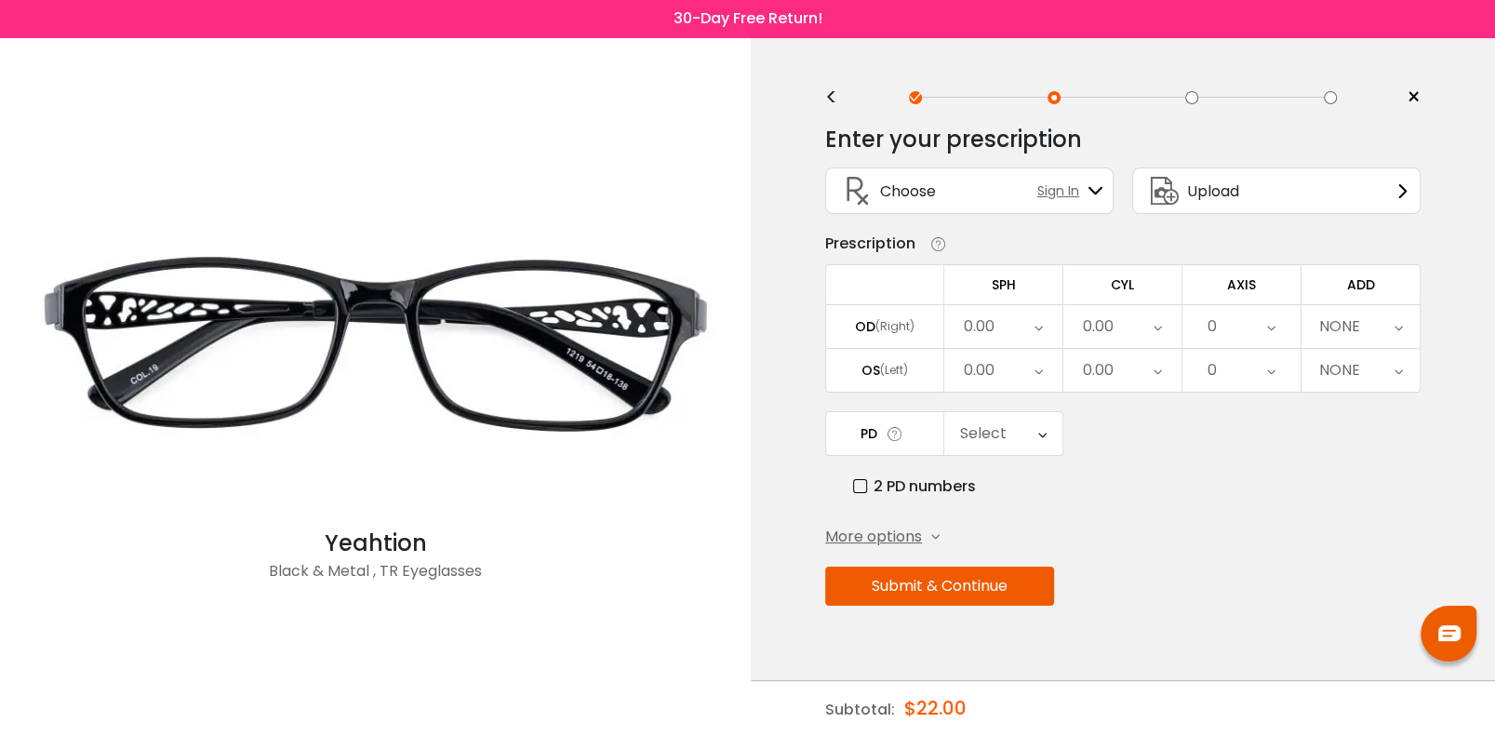
scroll to position [0, 0]
click at [1017, 309] on div "0.00" at bounding box center [1003, 326] width 118 height 43
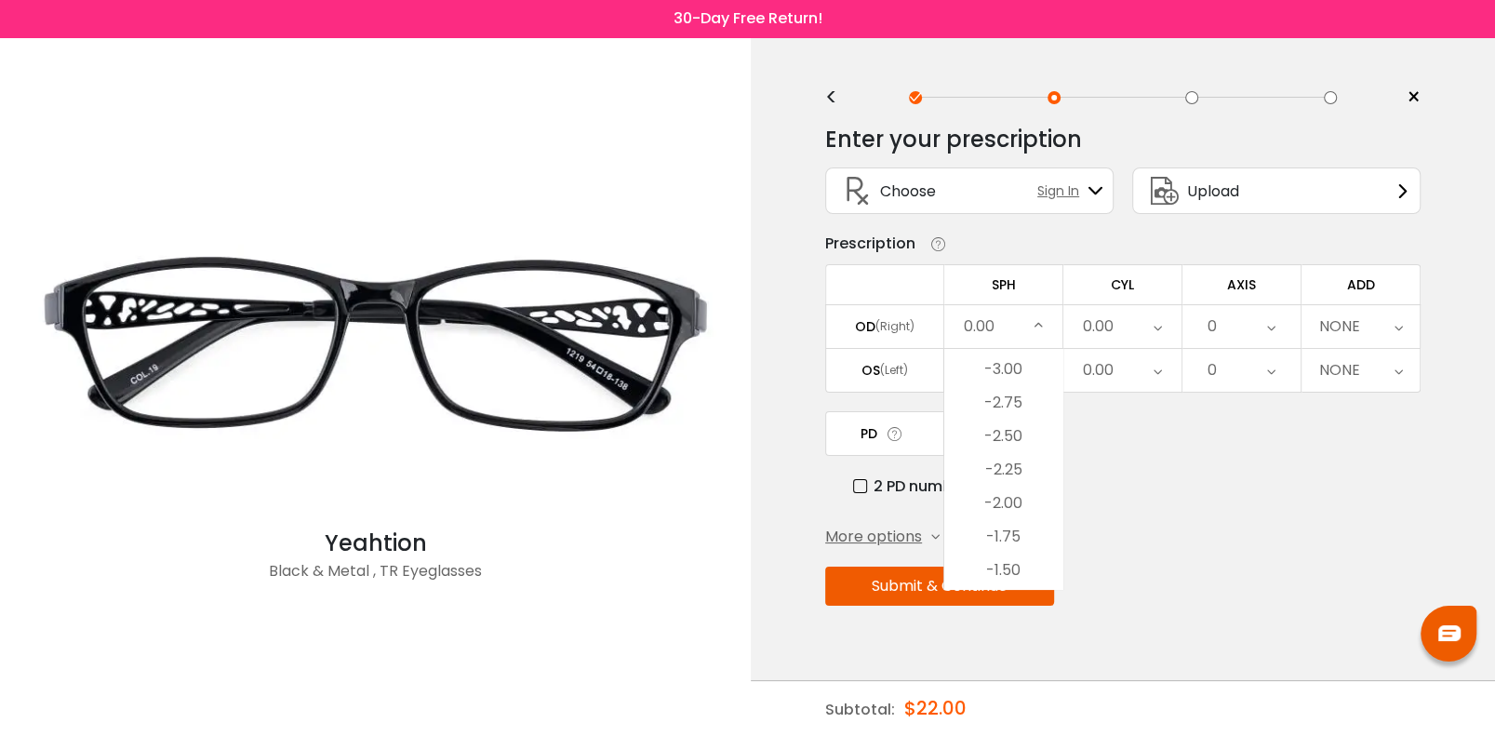
scroll to position [2186, 0]
click at [1012, 380] on li "-3.50" at bounding box center [1003, 389] width 118 height 33
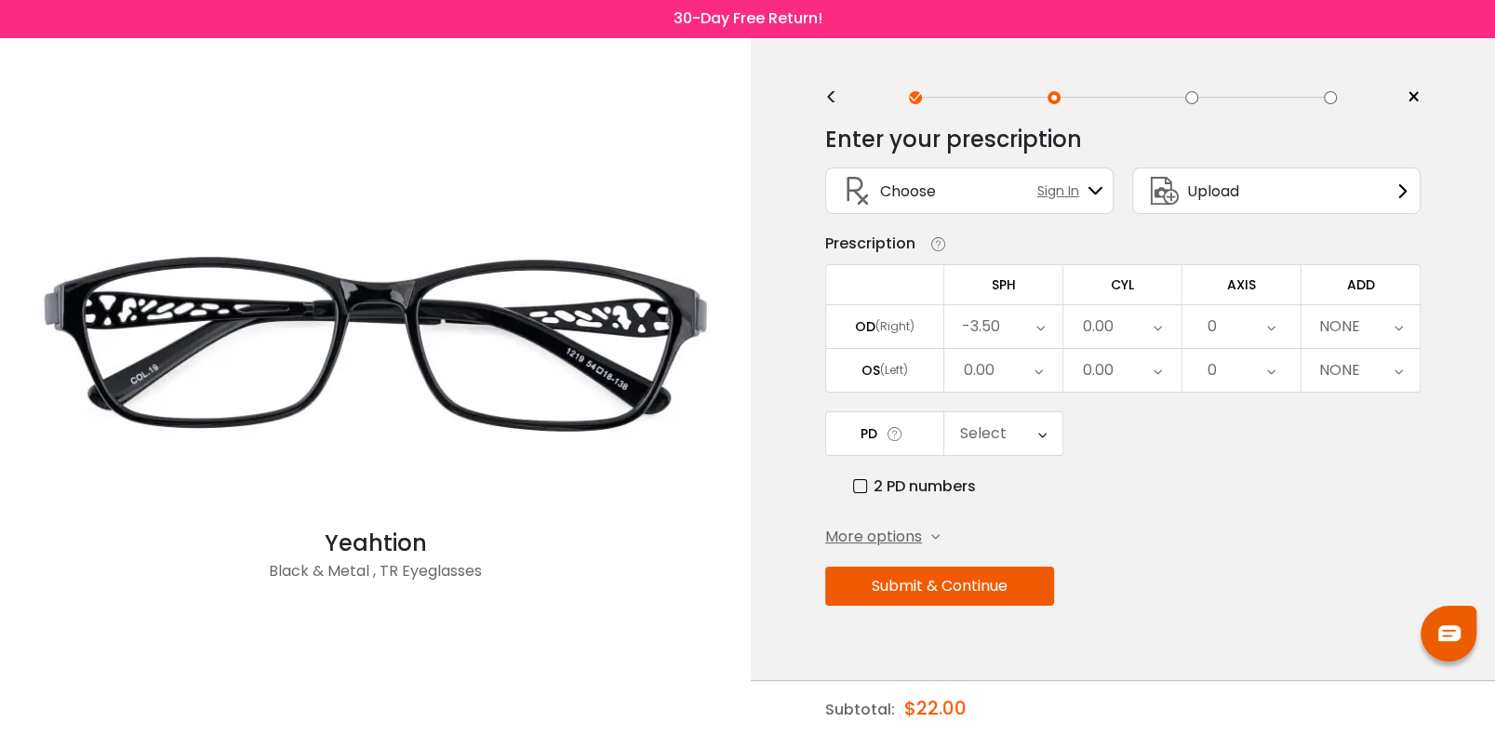
click at [1163, 318] on div "0.00" at bounding box center [1122, 326] width 118 height 43
click at [1119, 474] on li "-1.50" at bounding box center [1122, 471] width 118 height 33
click at [1282, 325] on div "0" at bounding box center [1241, 326] width 118 height 43
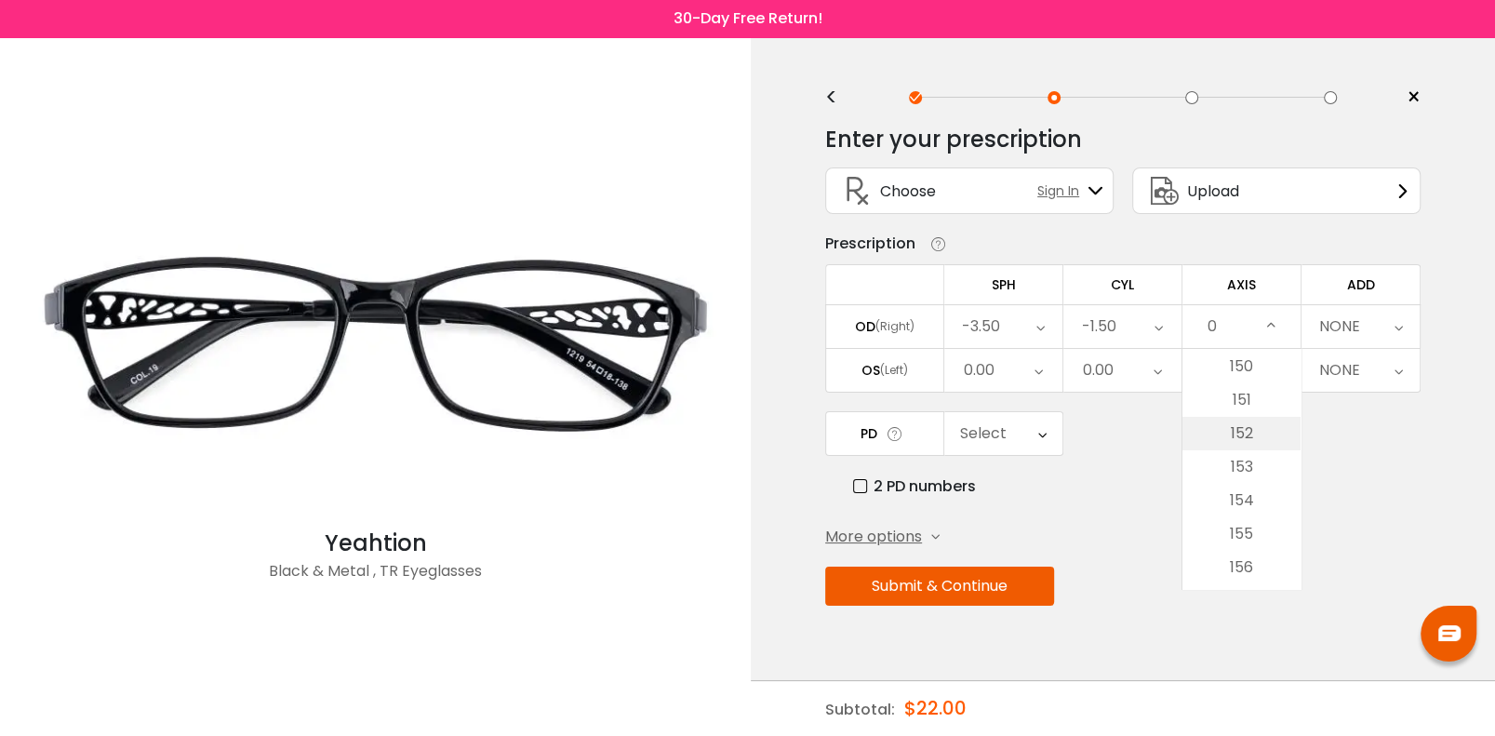
click at [1260, 420] on li "152" at bounding box center [1241, 433] width 118 height 33
click at [1394, 324] on icon at bounding box center [1398, 326] width 8 height 43
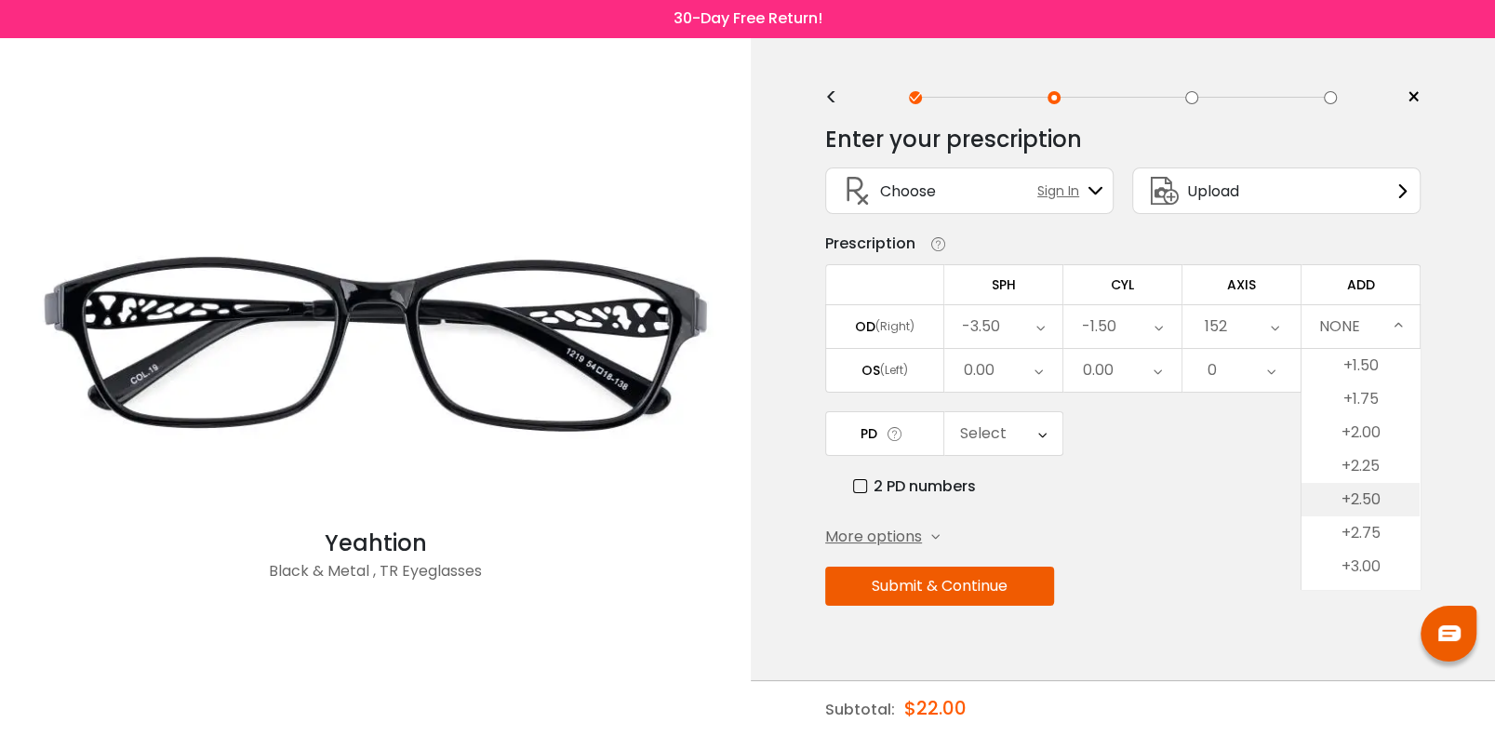
scroll to position [185, 0]
click at [1367, 377] on li "+1.75" at bounding box center [1360, 381] width 118 height 33
click at [1037, 366] on icon at bounding box center [1038, 370] width 8 height 43
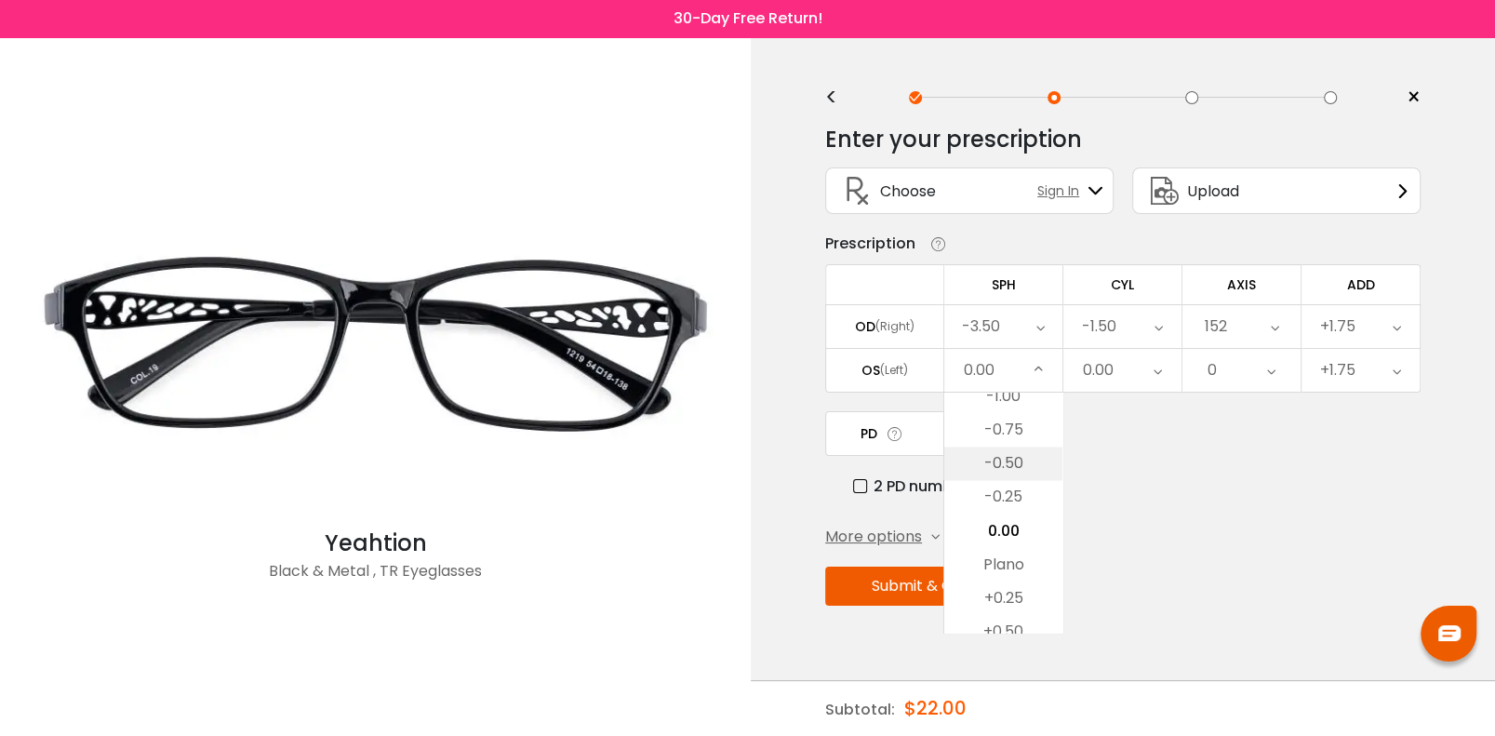
click at [1009, 463] on li "-0.50" at bounding box center [1003, 463] width 118 height 33
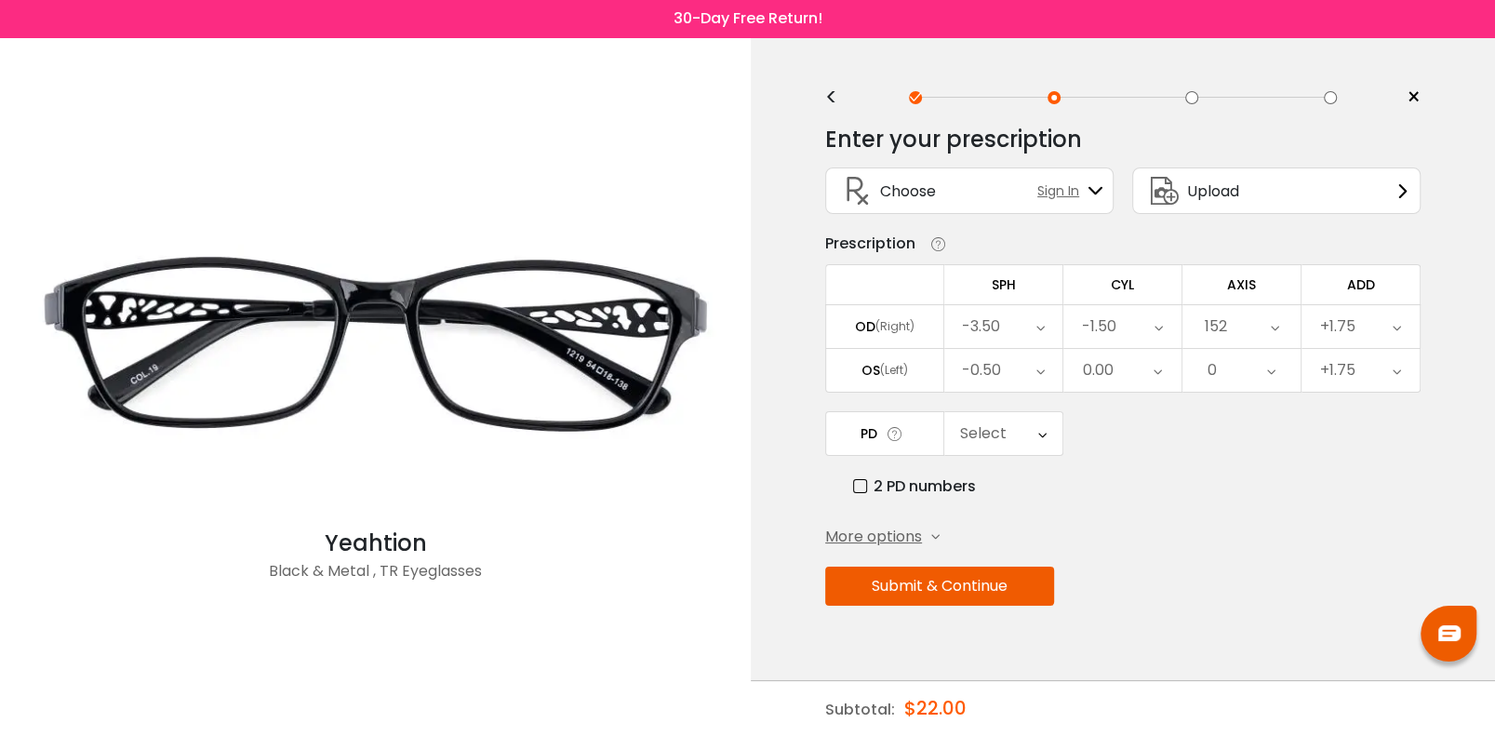
click at [1151, 367] on div "0.00" at bounding box center [1122, 370] width 118 height 43
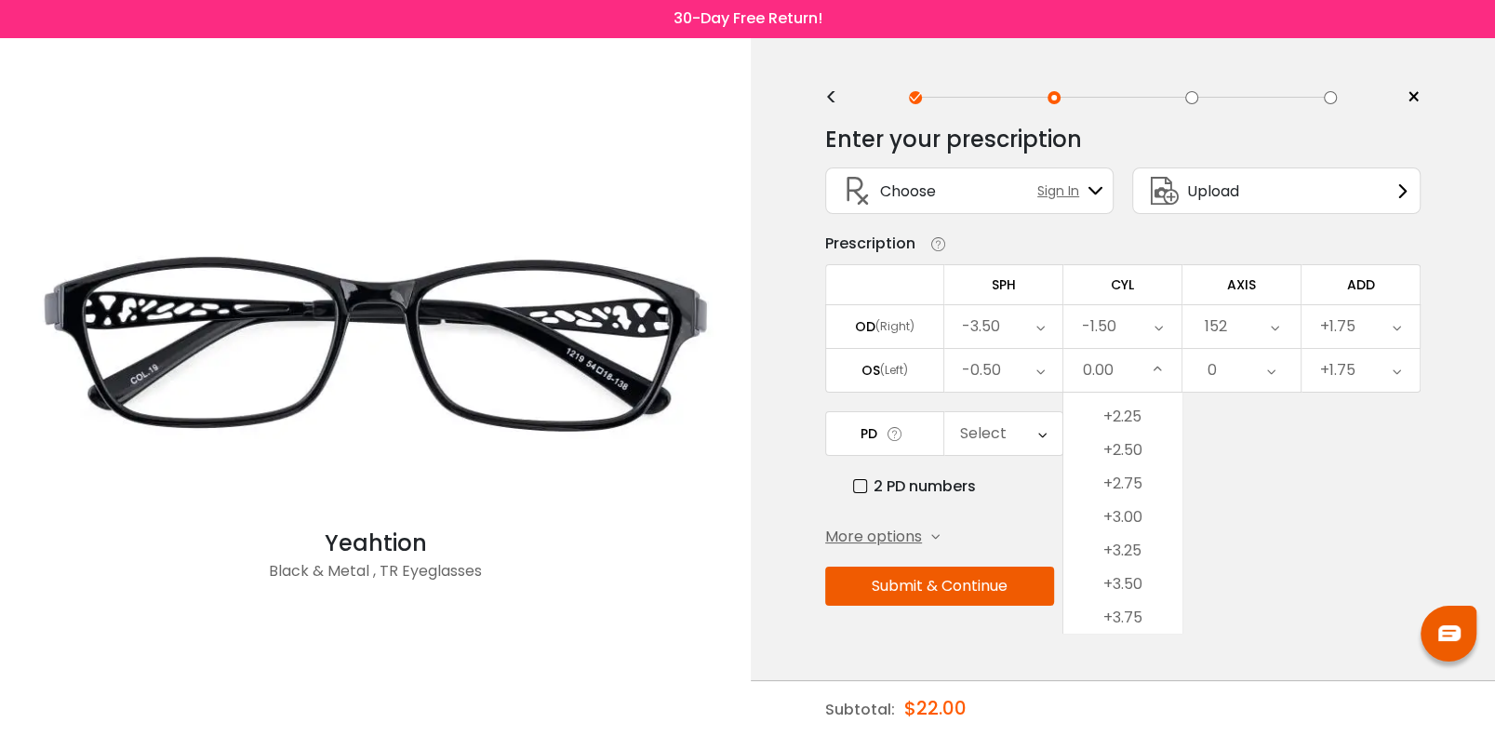
scroll to position [1062, 0]
click at [1144, 479] on li "+2.25" at bounding box center [1122, 485] width 118 height 33
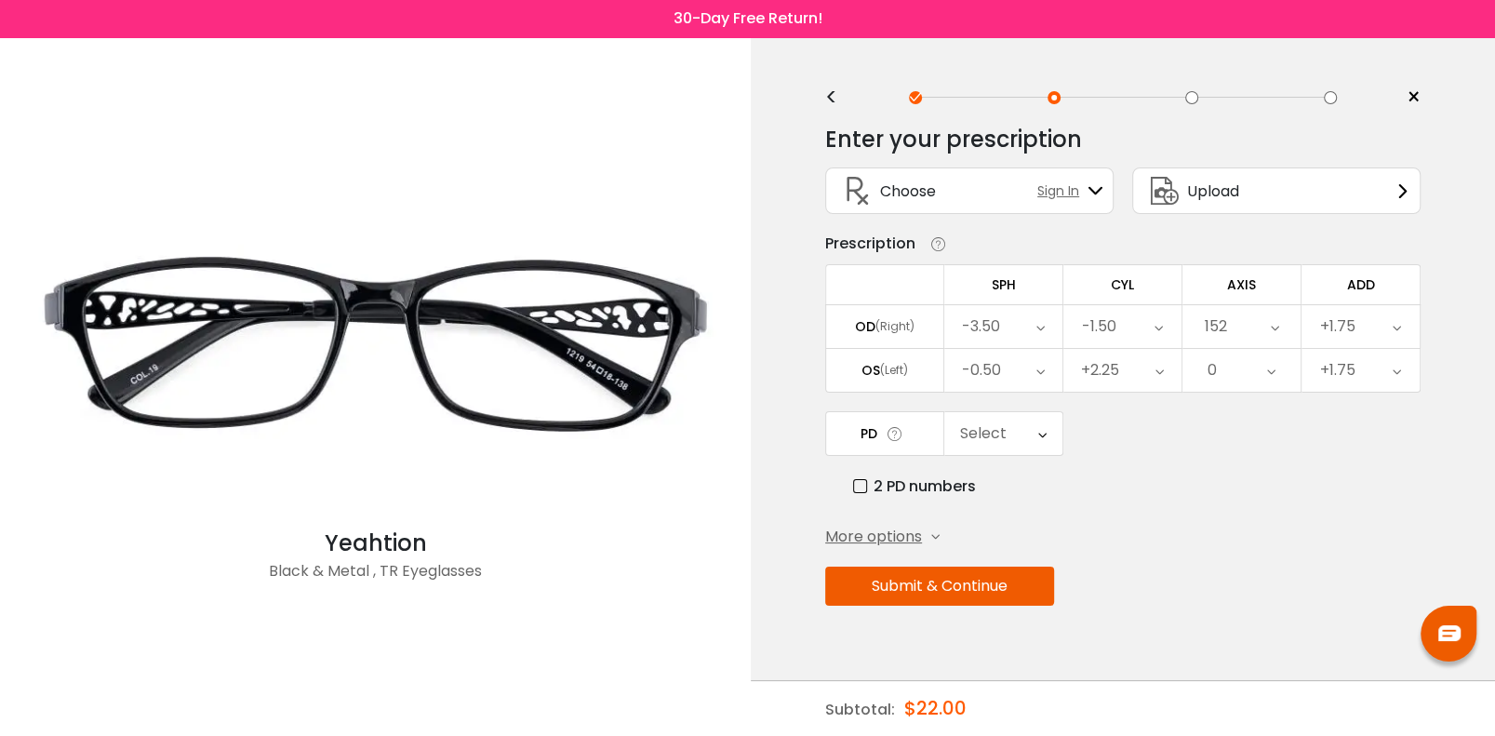
click at [1274, 369] on icon at bounding box center [1271, 370] width 8 height 43
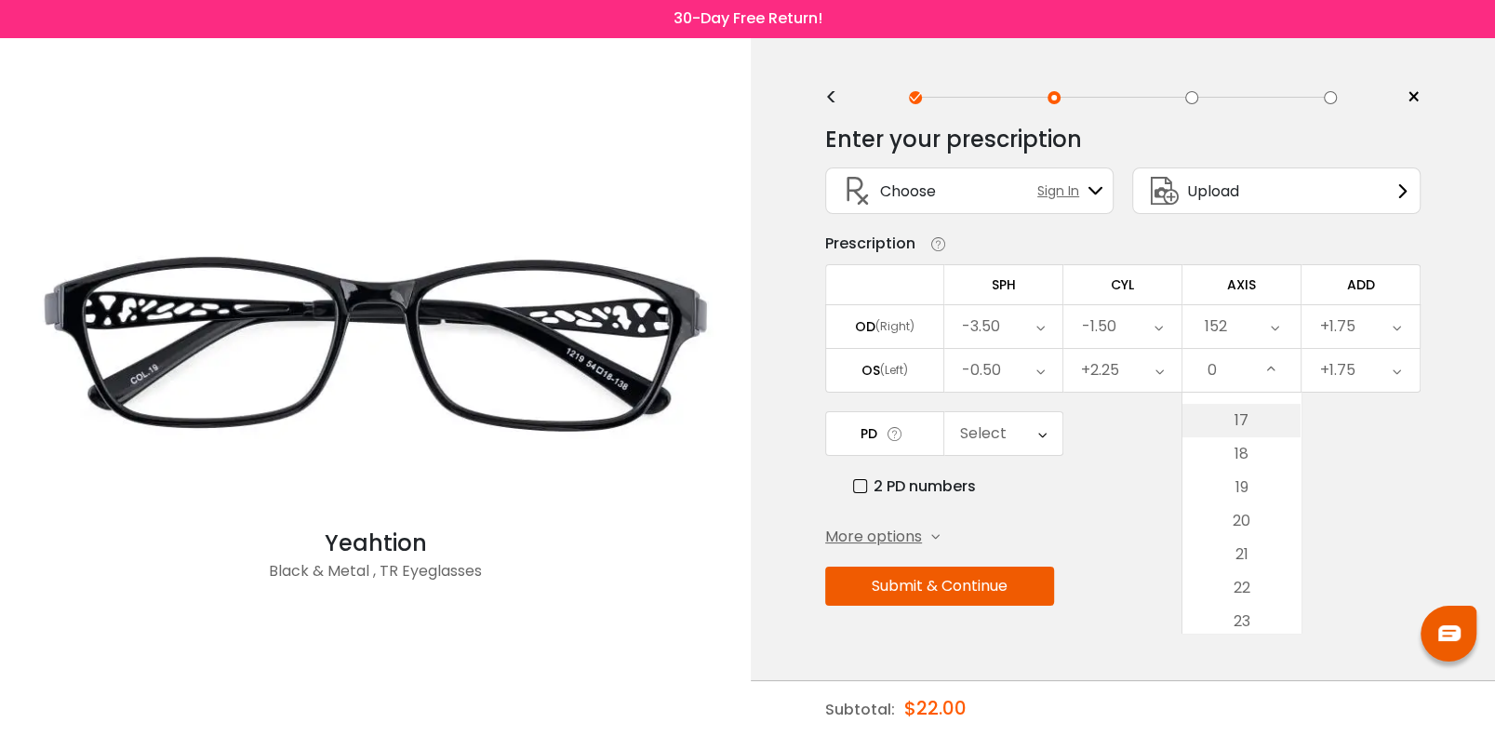
scroll to position [371, 0]
click at [1250, 435] on li "12" at bounding box center [1241, 439] width 118 height 33
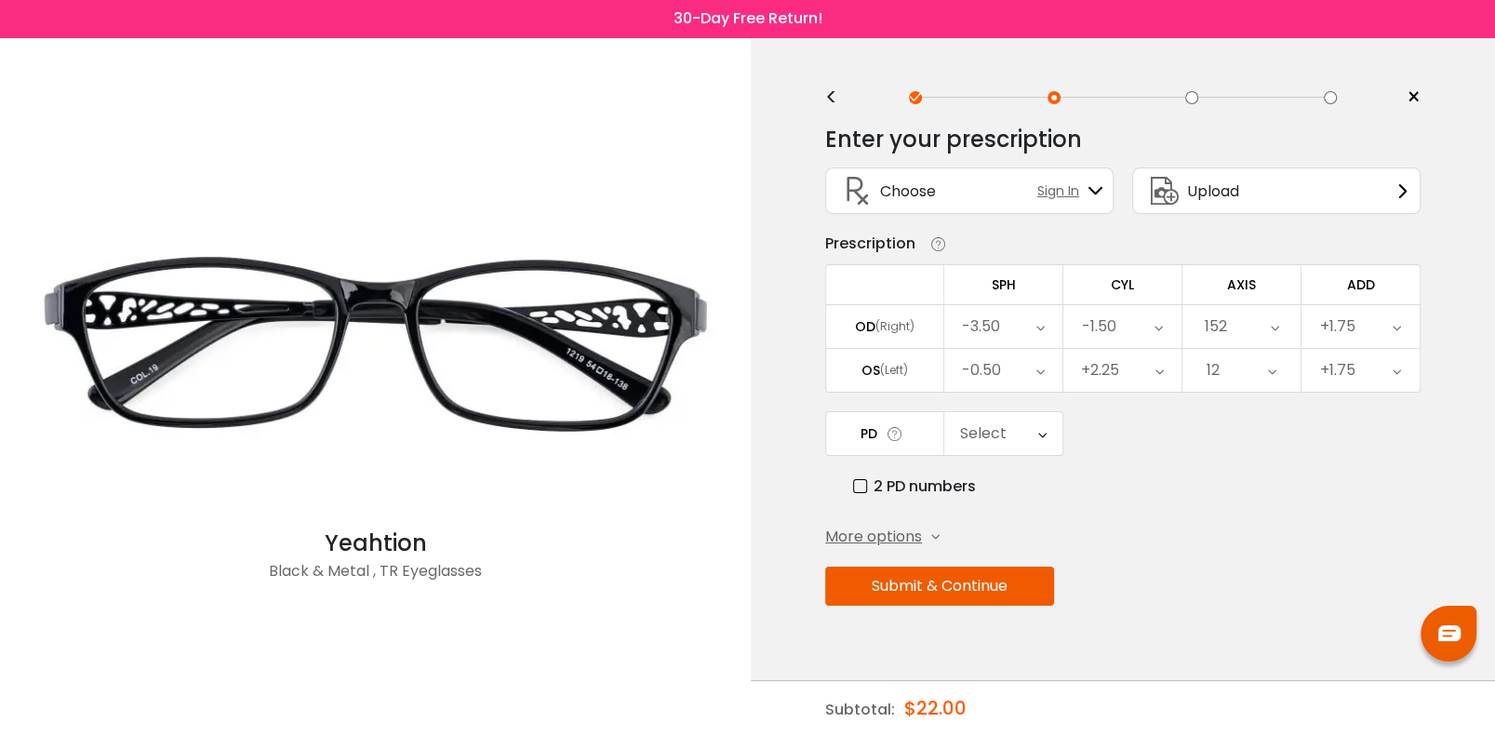
click at [1005, 587] on button "Submit & Continue" at bounding box center [939, 586] width 229 height 39
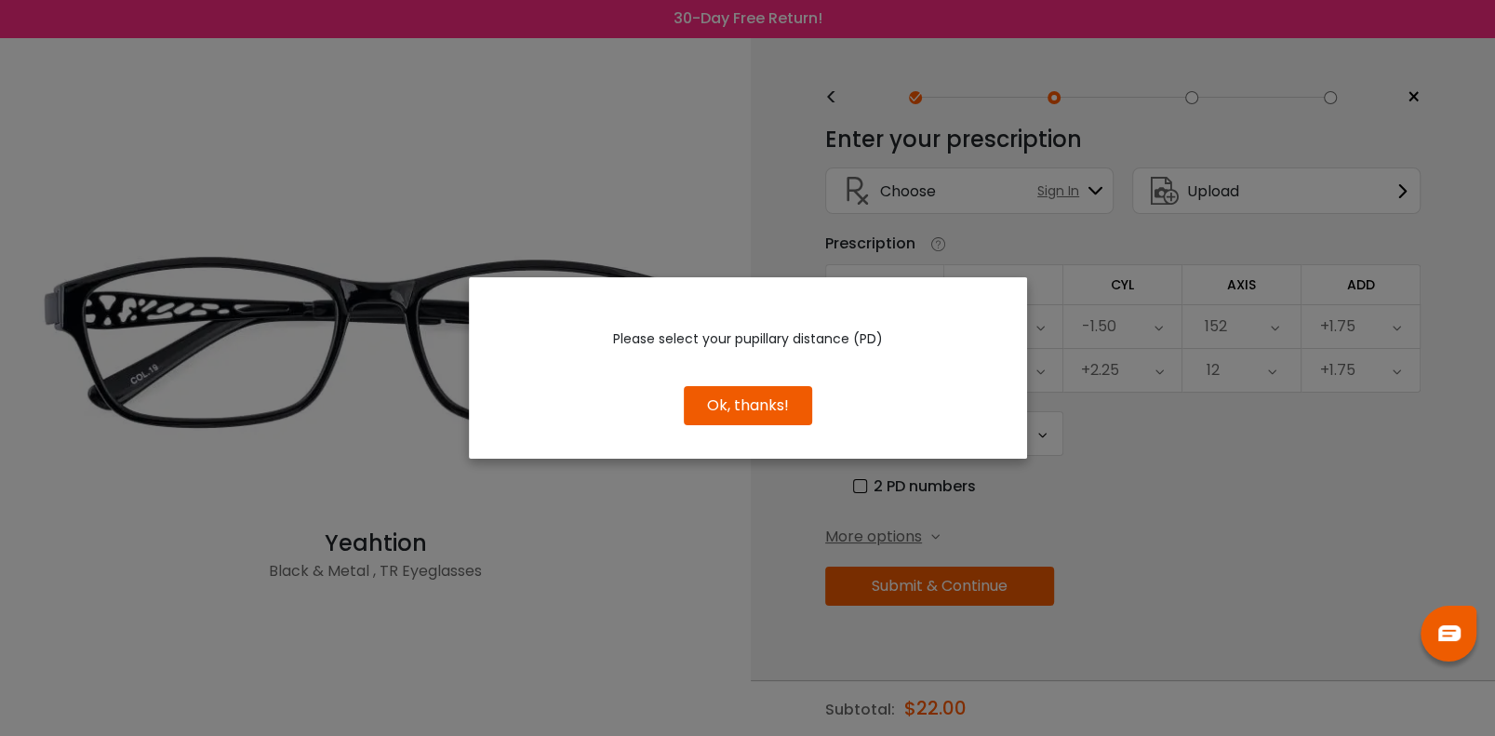
click at [745, 403] on button "Ok, thanks!" at bounding box center [748, 405] width 128 height 39
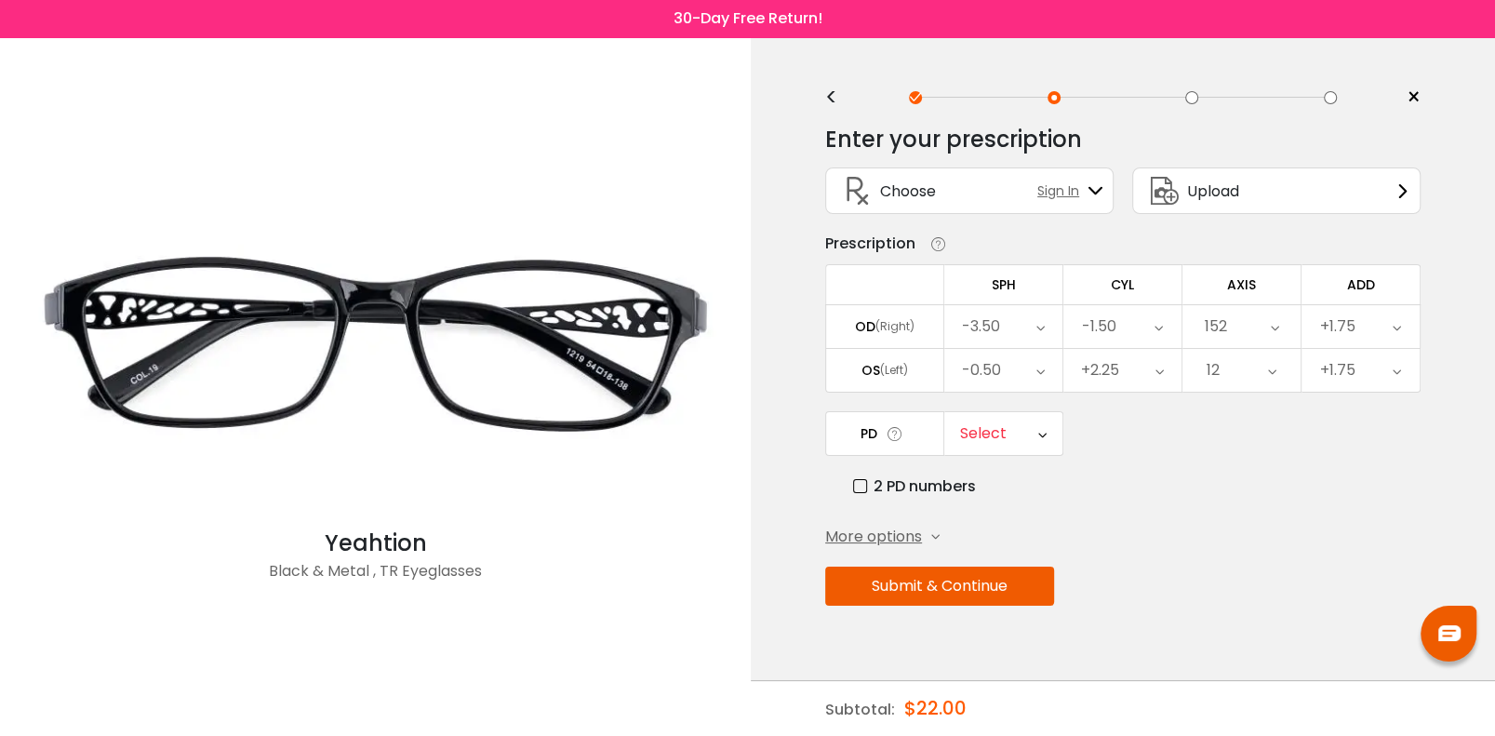
click at [1098, 183] on icon at bounding box center [1095, 190] width 15 height 15
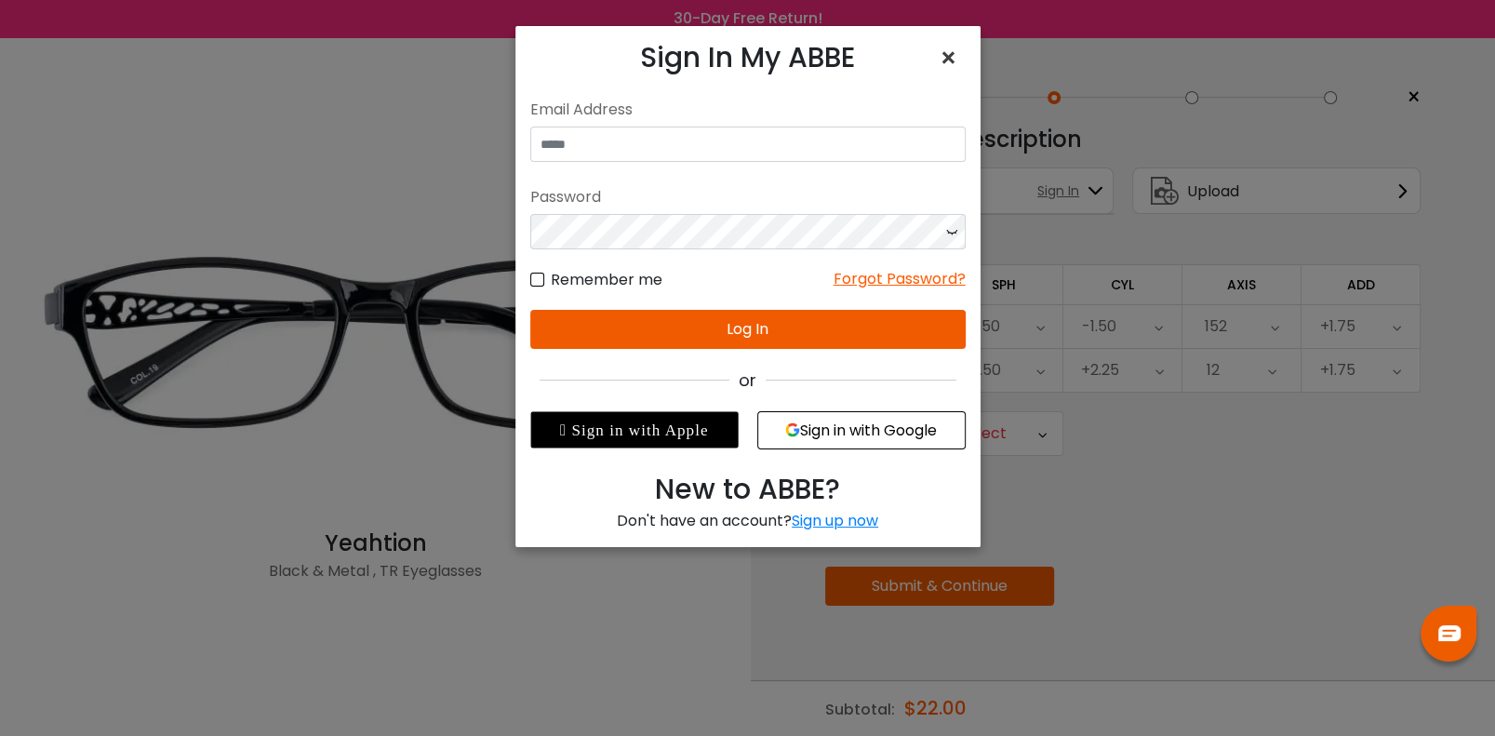
click at [954, 56] on span "×" at bounding box center [952, 58] width 27 height 40
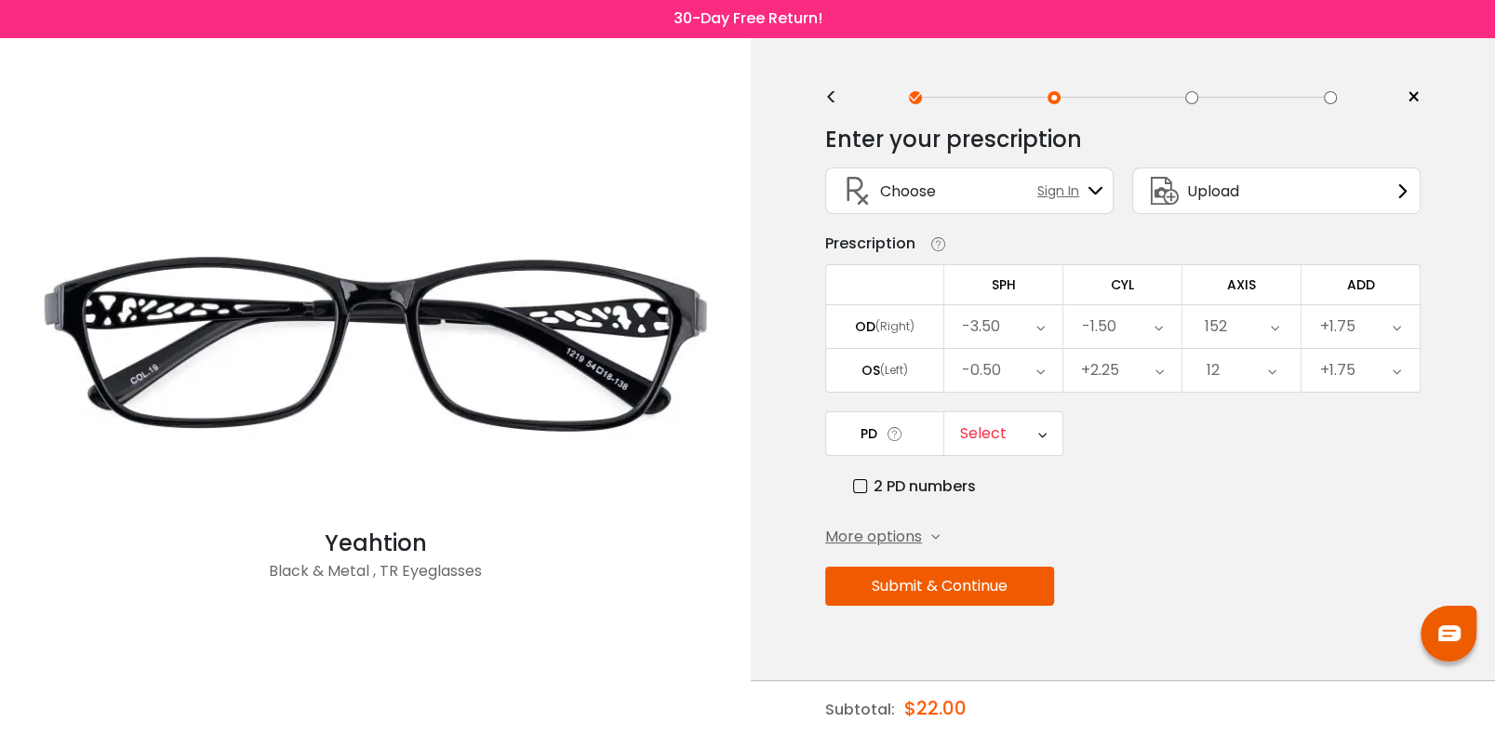
click at [1040, 434] on icon at bounding box center [1042, 433] width 8 height 43
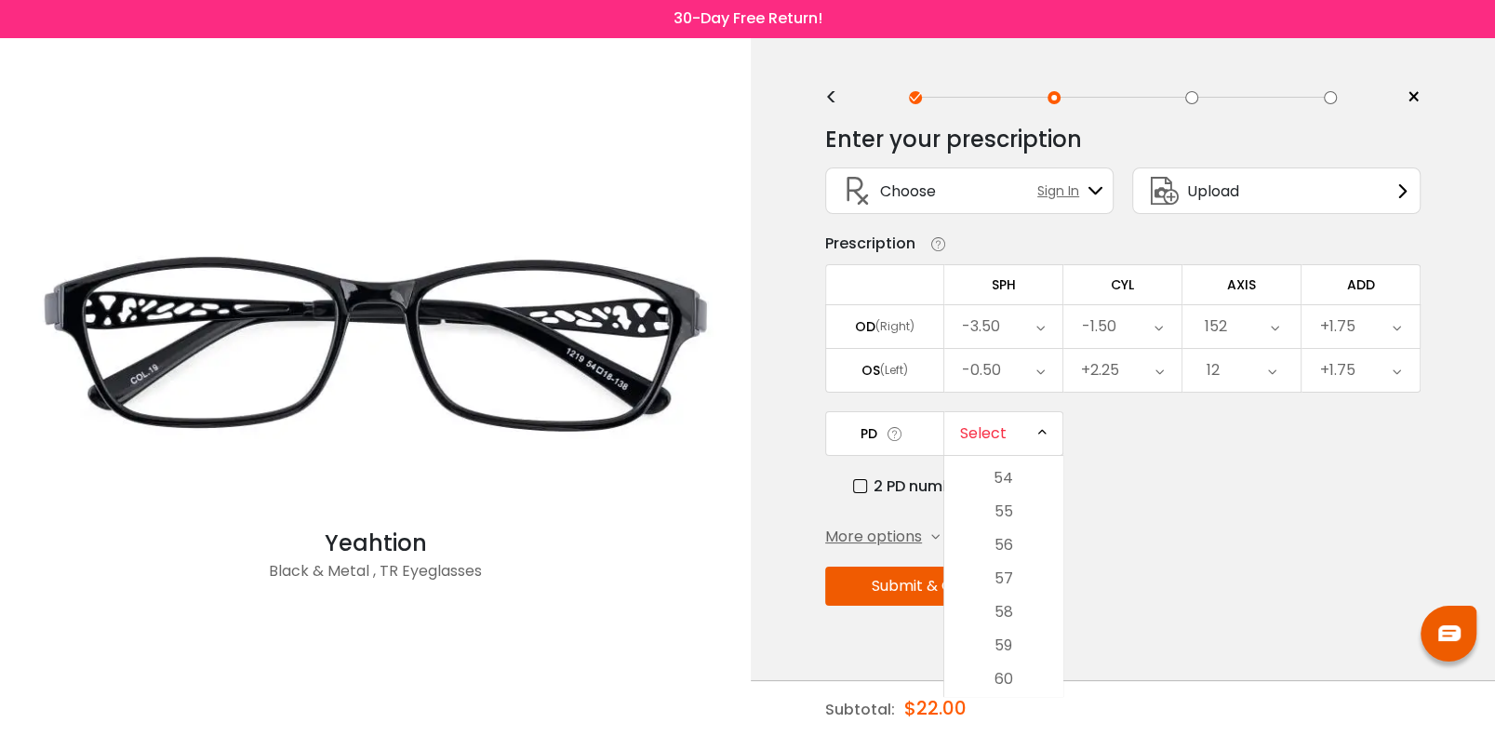
scroll to position [448, 0]
click at [1006, 557] on li "62" at bounding box center [1003, 559] width 118 height 33
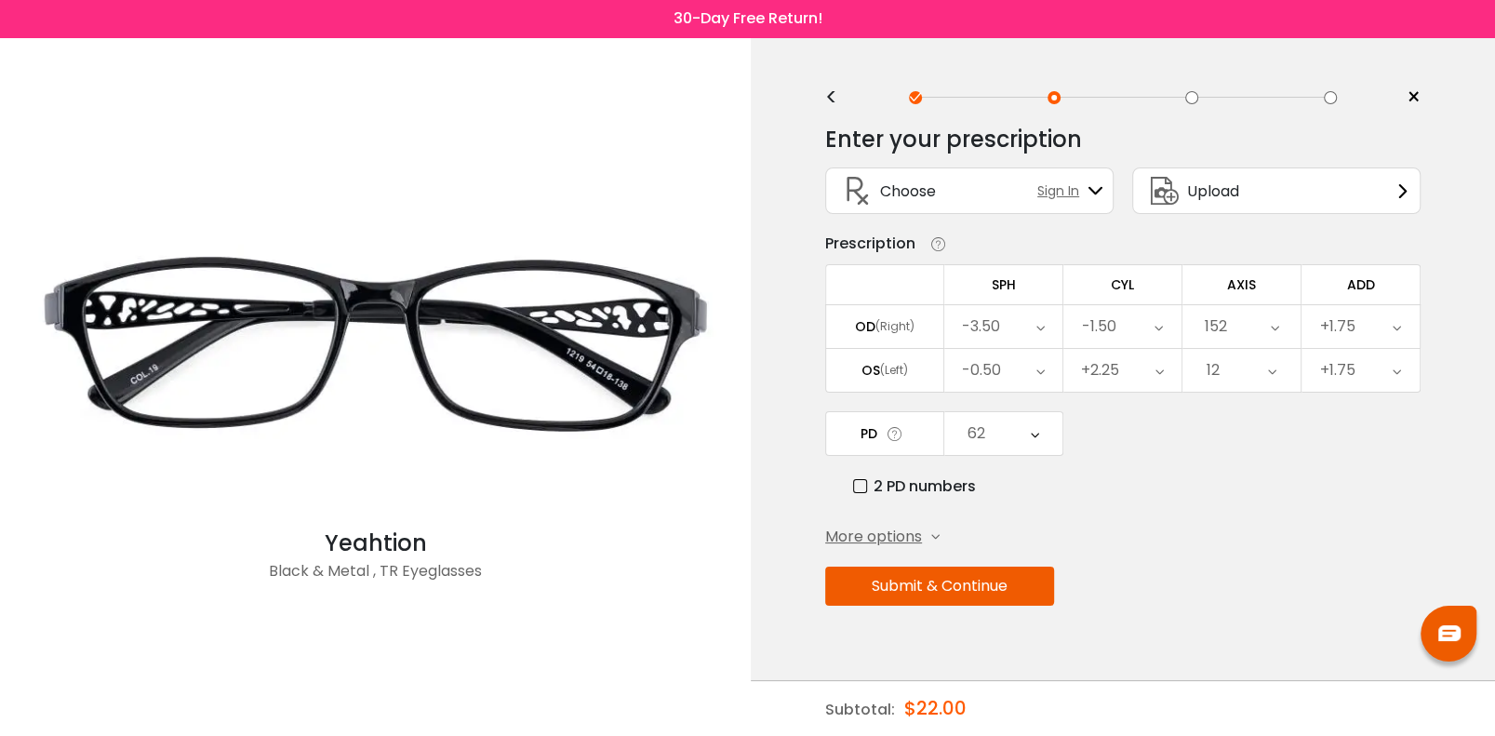
click at [971, 582] on button "Submit & Continue" at bounding box center [939, 586] width 229 height 39
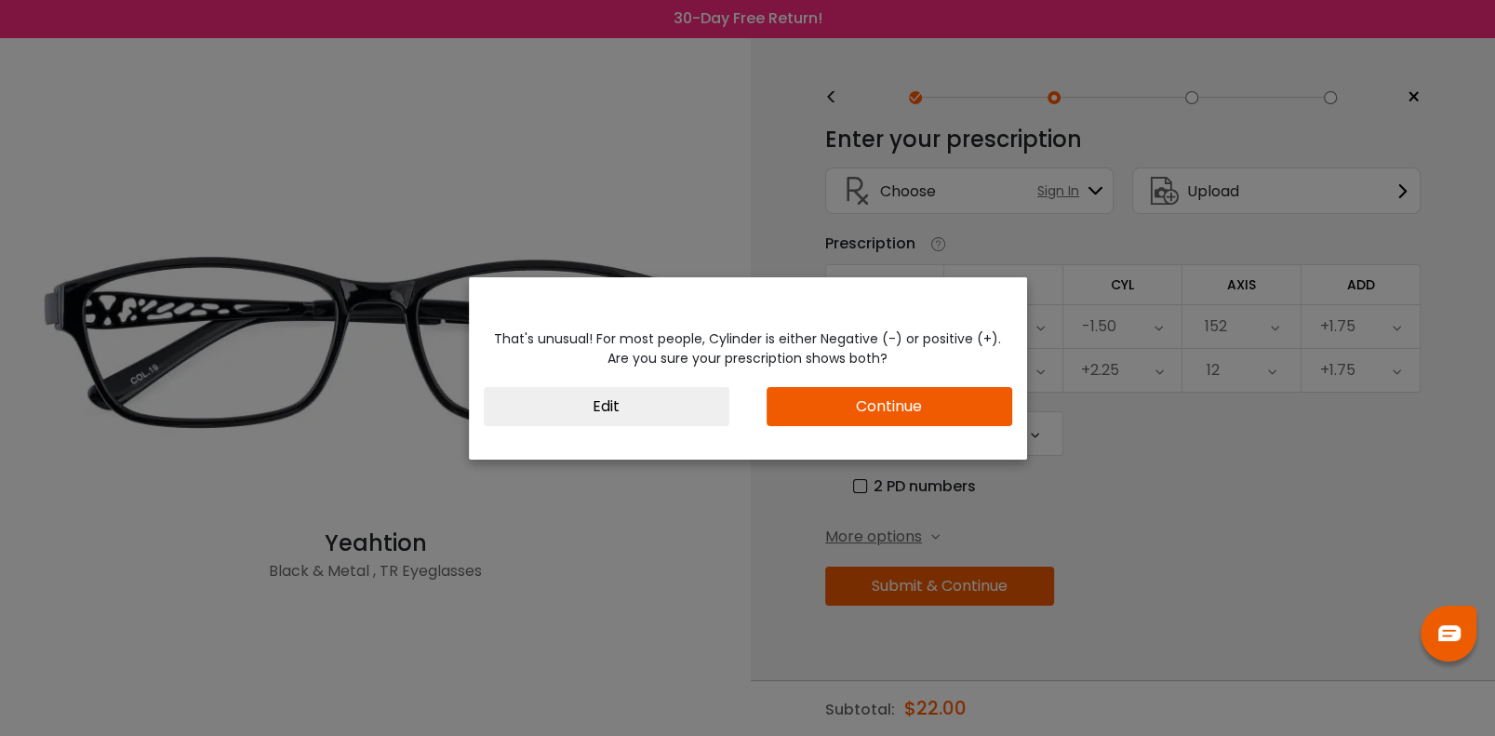
click at [1162, 464] on div "That's unusual! For most people, Cylinder is either Negative (-) or positive (+…" at bounding box center [747, 368] width 1495 height 736
click at [703, 405] on button "Edit" at bounding box center [607, 406] width 246 height 39
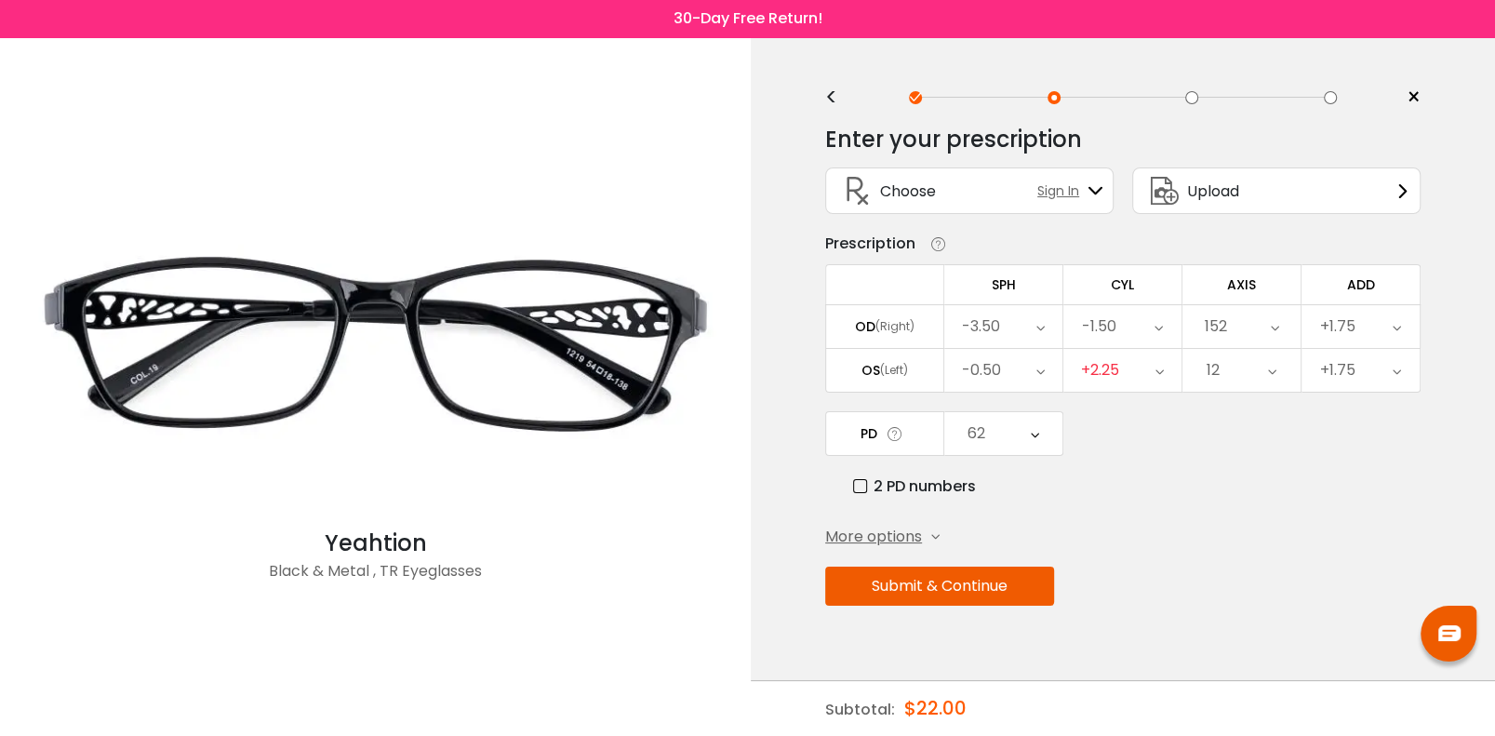
click at [1159, 362] on icon at bounding box center [1159, 370] width 8 height 43
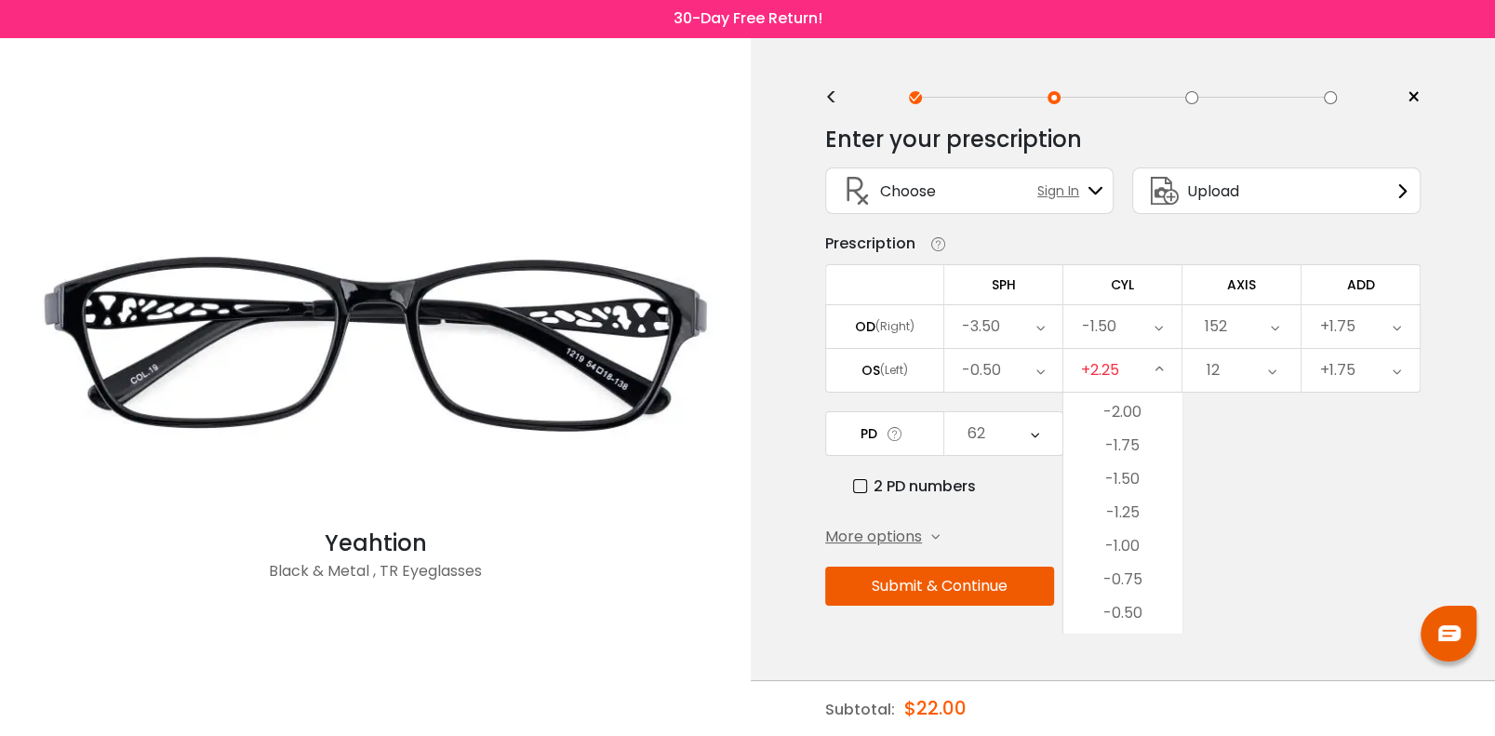
scroll to position [460, 0]
click at [1130, 449] on li "-2.25" at bounding box center [1122, 451] width 118 height 33
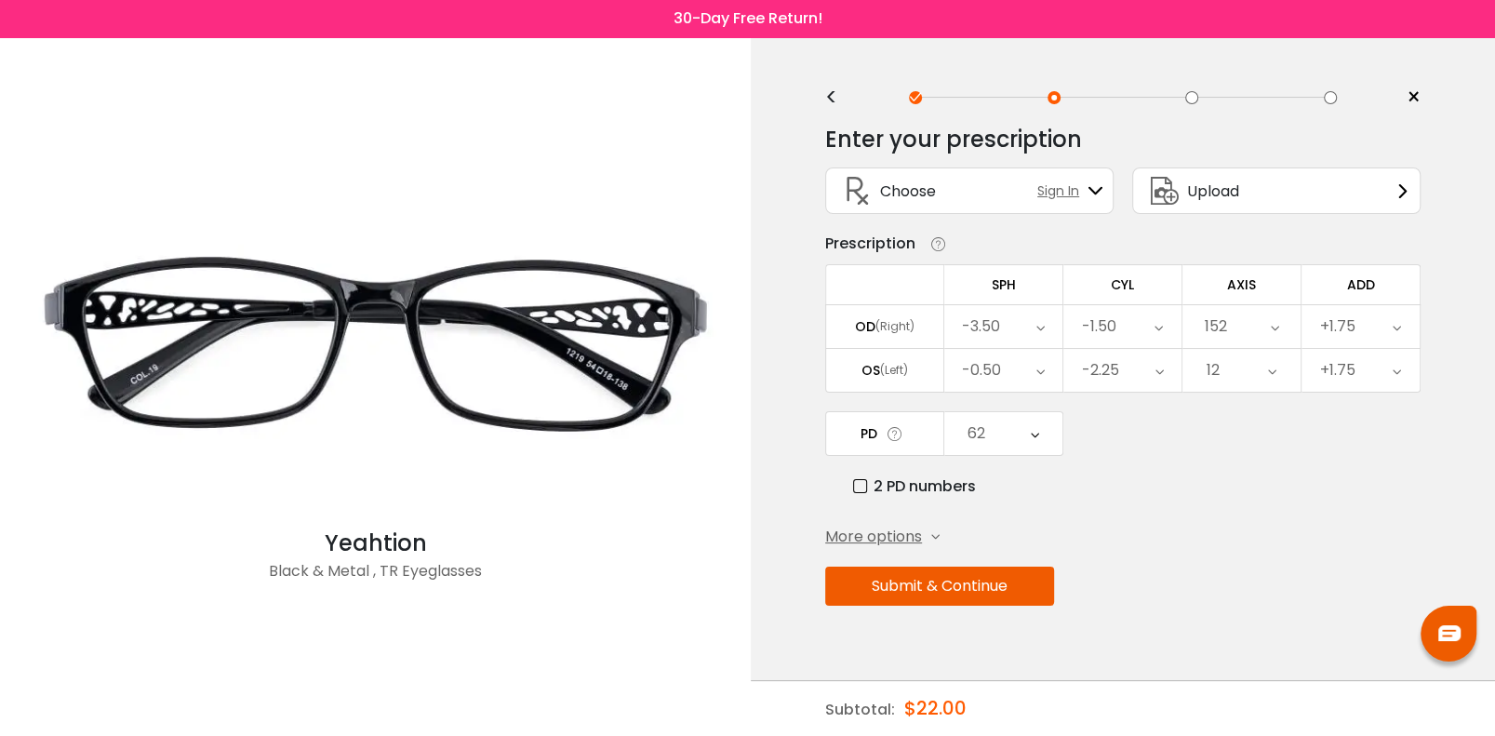
click at [977, 580] on button "Submit & Continue" at bounding box center [939, 586] width 229 height 39
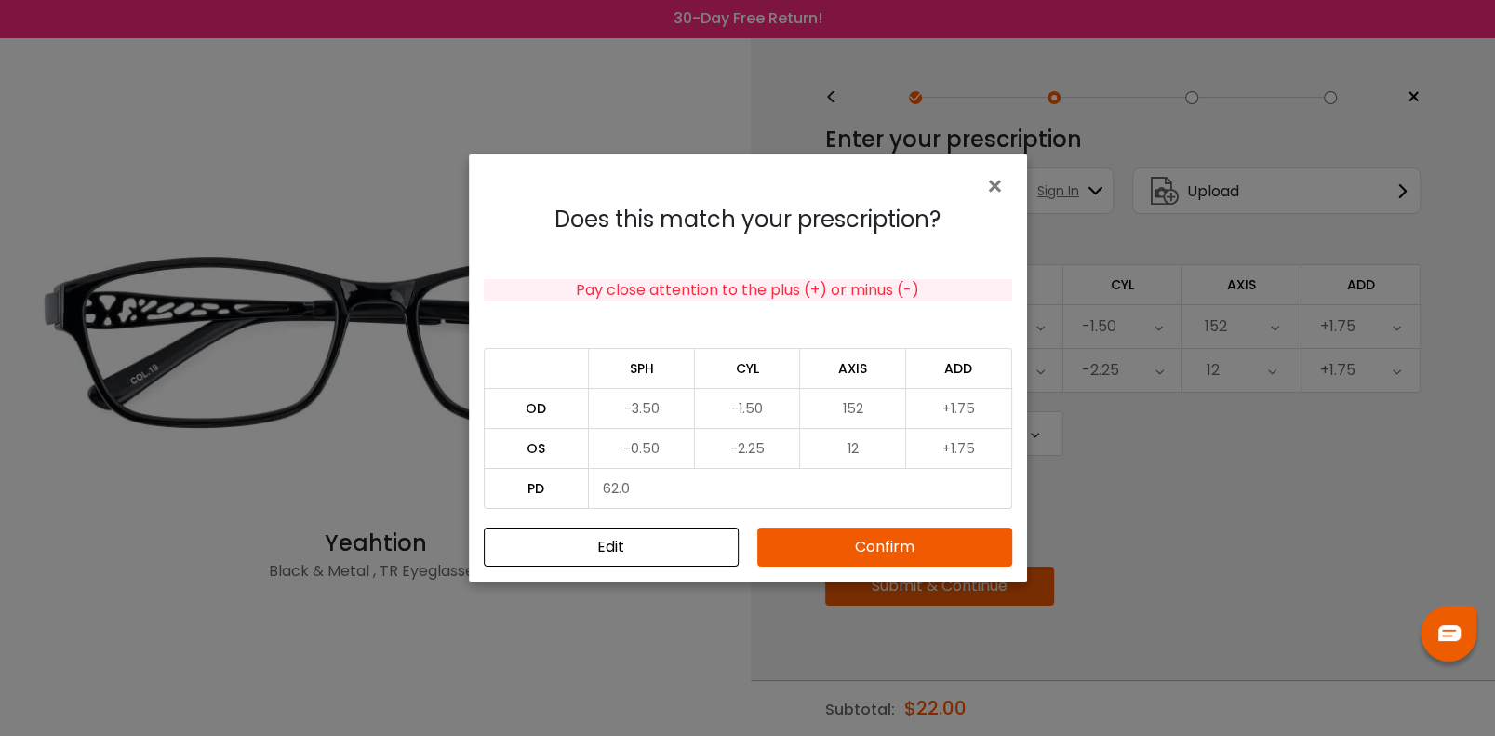
click at [912, 542] on button "Confirm" at bounding box center [884, 546] width 255 height 39
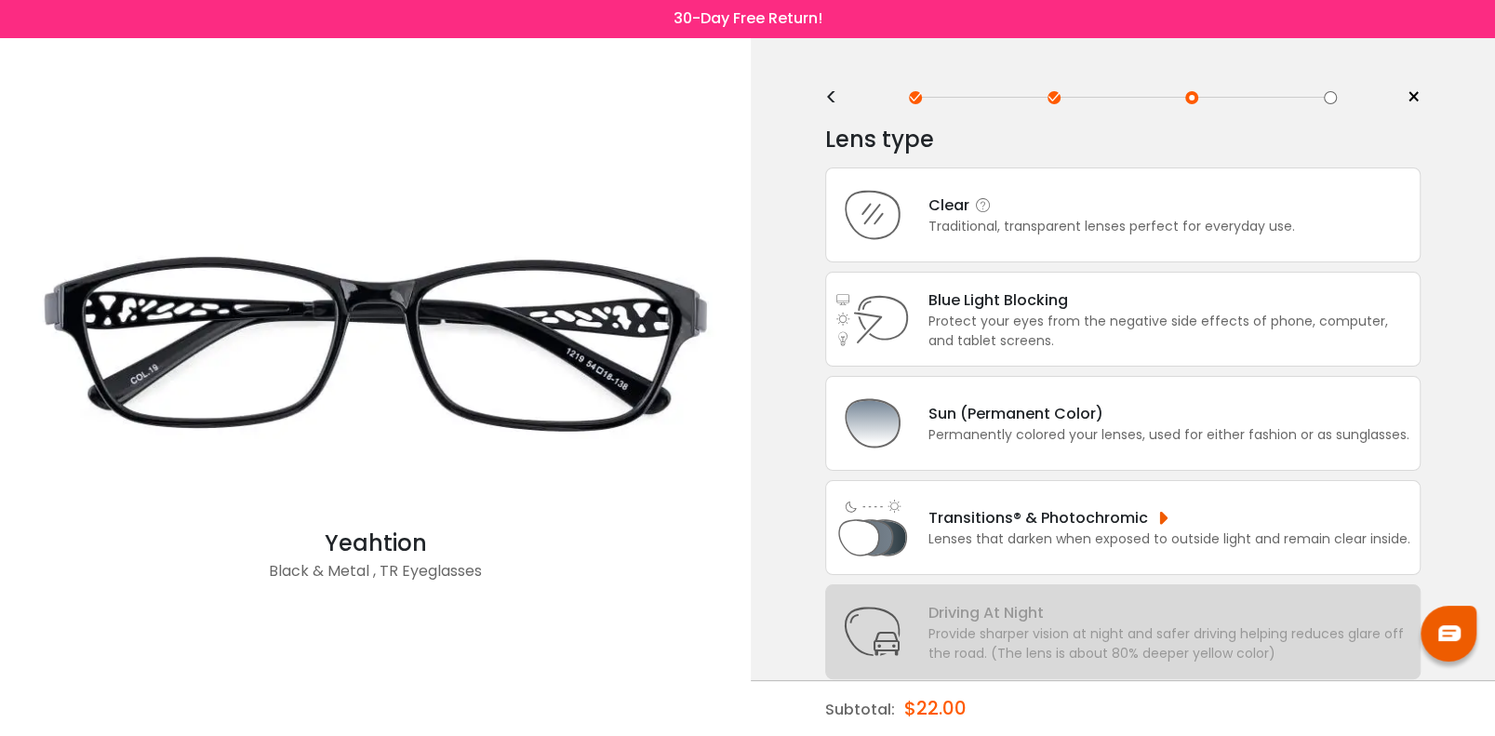
click at [1122, 217] on div "Traditional, transparent lenses perfect for everyday use." at bounding box center [1111, 227] width 367 height 20
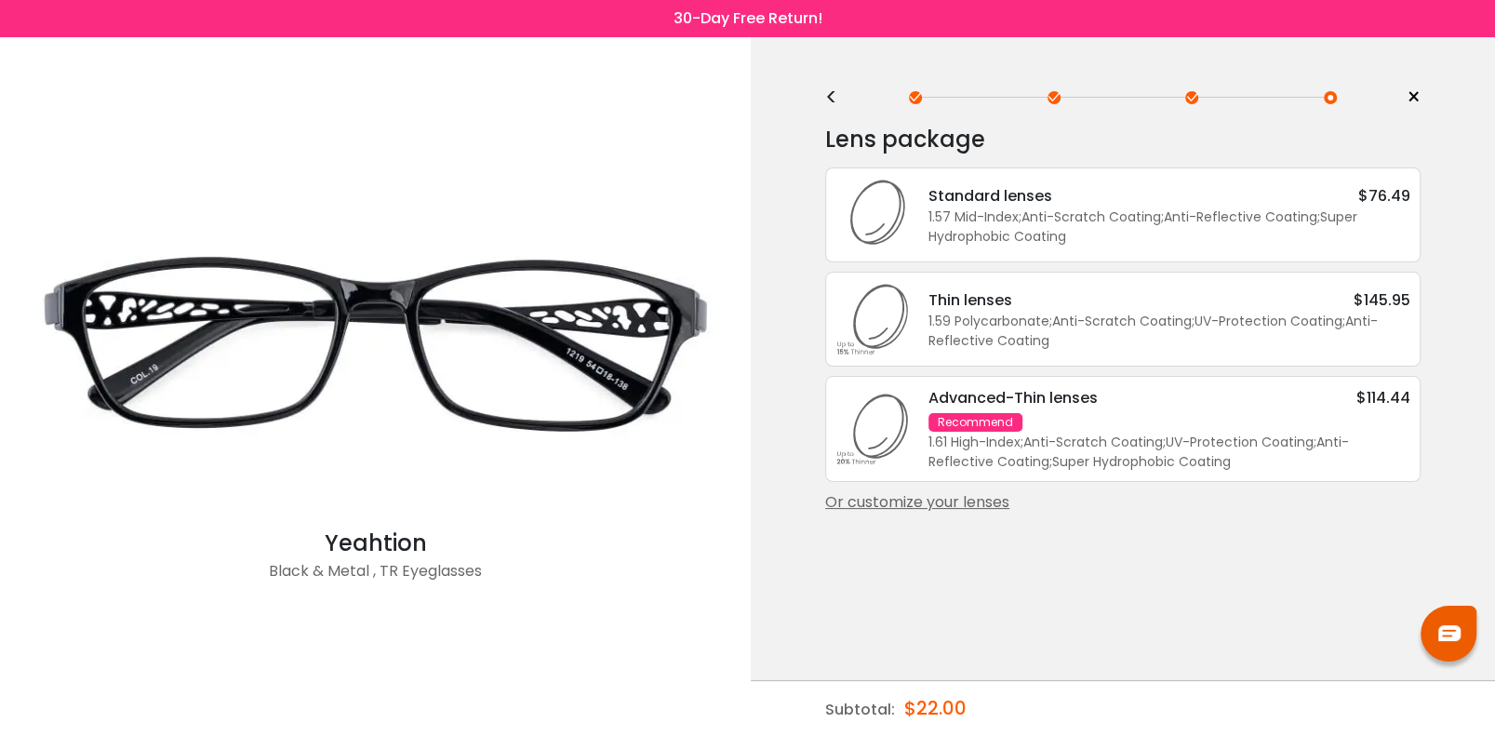
click at [1100, 422] on div "Advanced-Thin lenses $114.44 Recommend 1.61 High-Index ; Anti-Scratch Coating ;…" at bounding box center [1160, 429] width 500 height 86
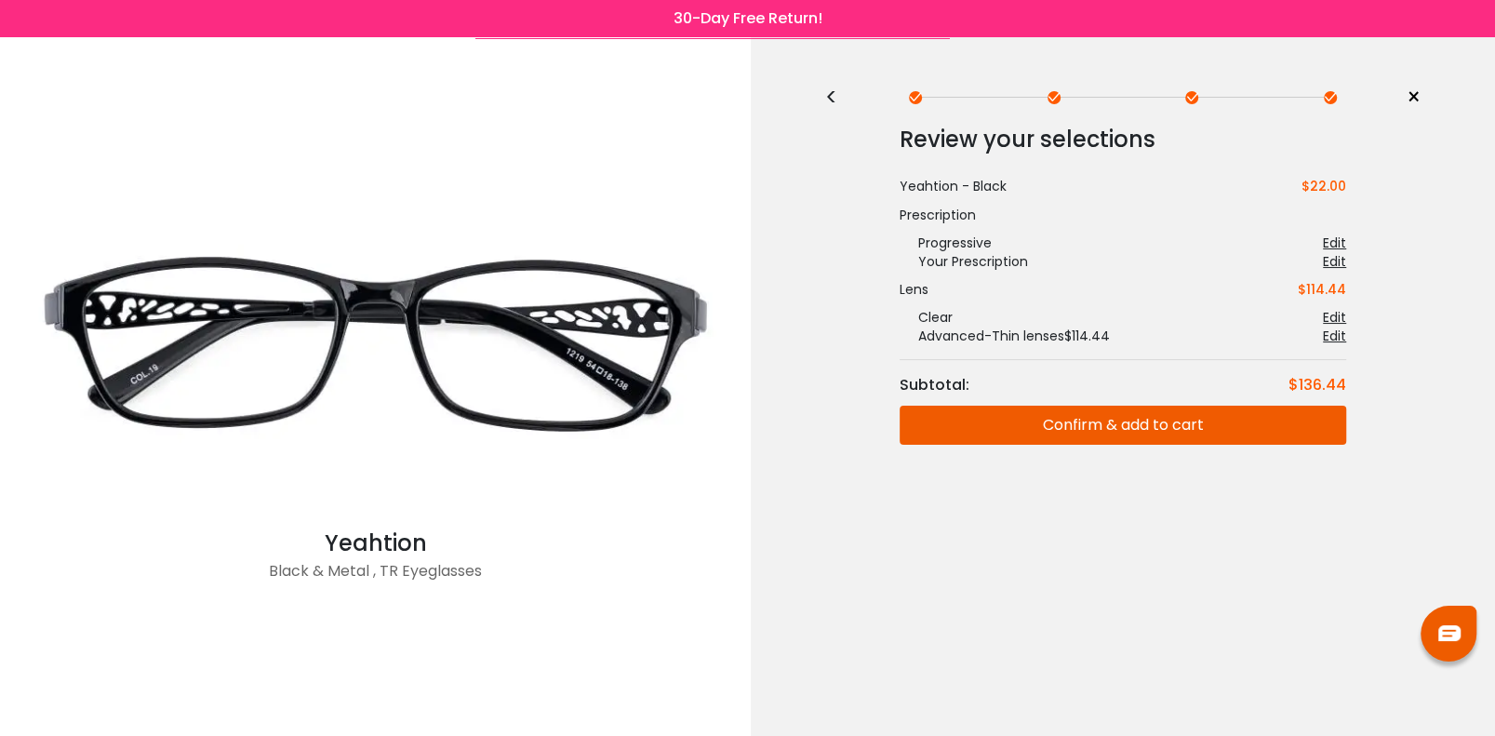
click at [1121, 430] on button "Confirm & add to cart" at bounding box center [1123, 425] width 447 height 39
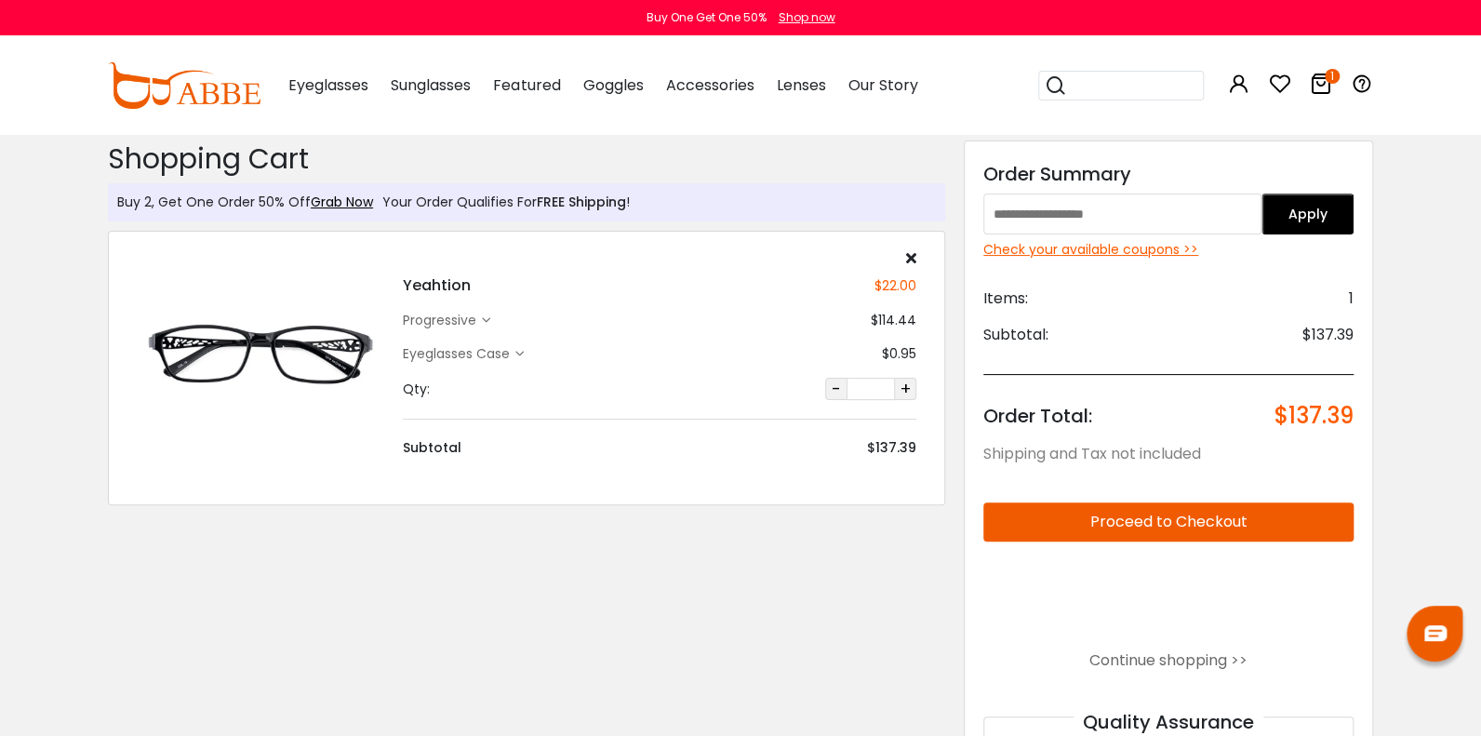
click at [1073, 219] on input "text" at bounding box center [1122, 213] width 278 height 41
type input "*******"
click at [1354, 209] on button "Apply" at bounding box center [1307, 213] width 93 height 41
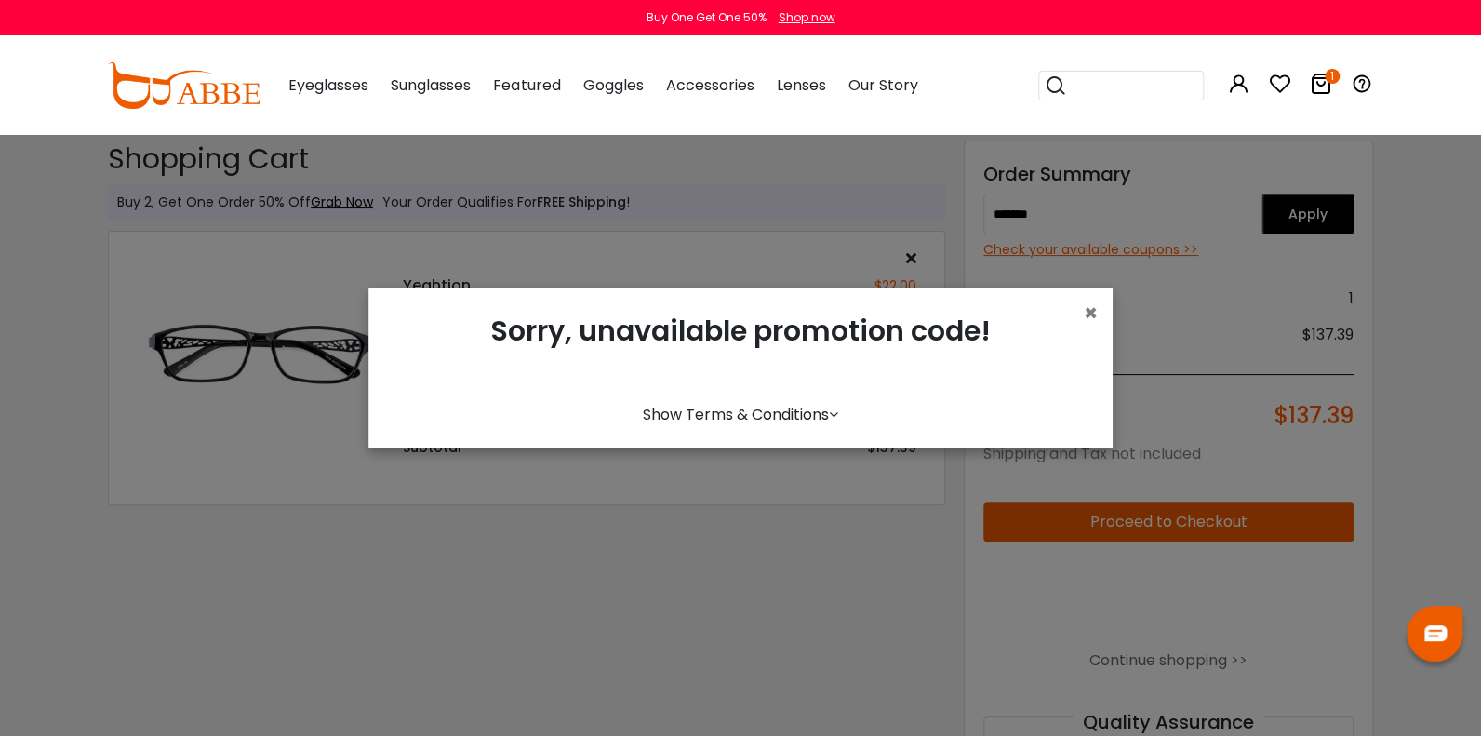
click at [779, 410] on link "Show Terms & Conditions" at bounding box center [740, 414] width 195 height 21
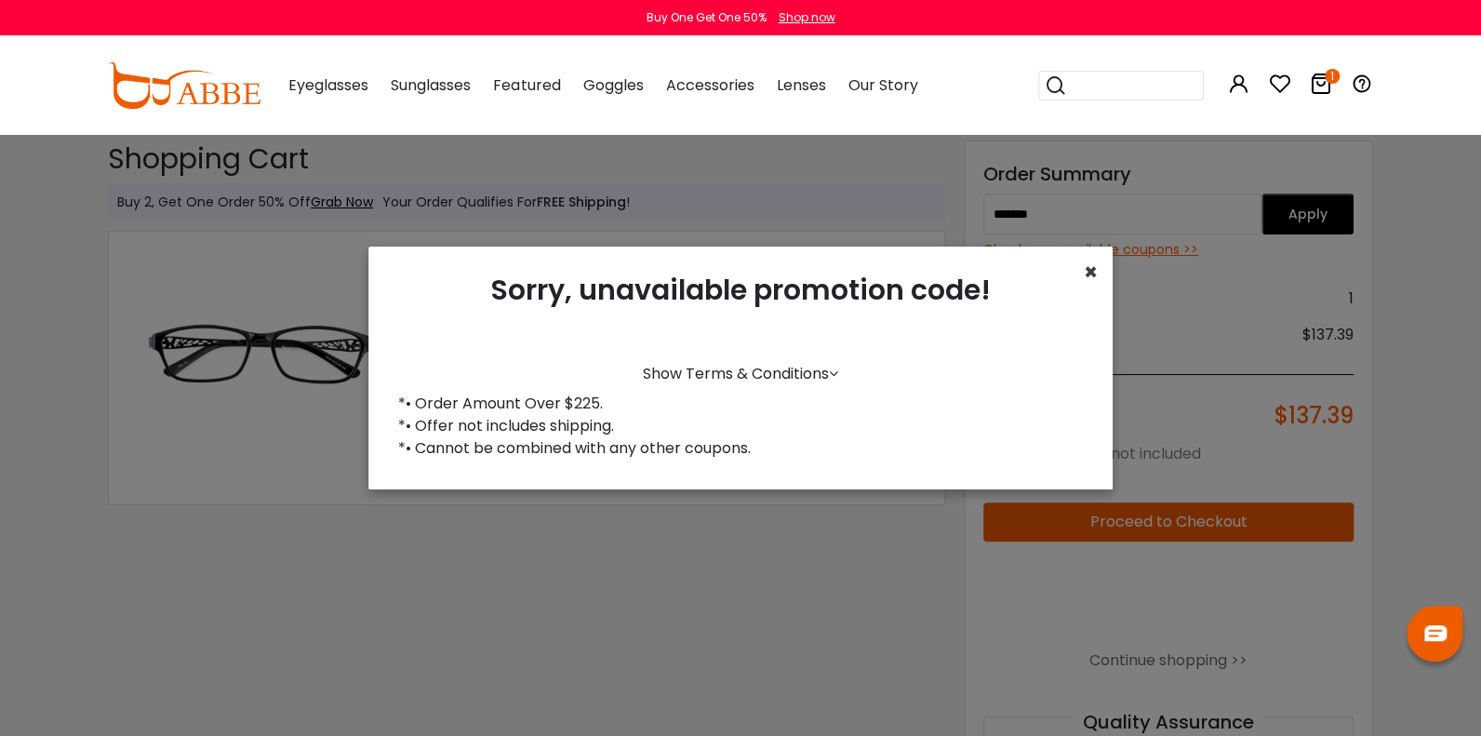
click at [1084, 263] on span "×" at bounding box center [1091, 272] width 14 height 31
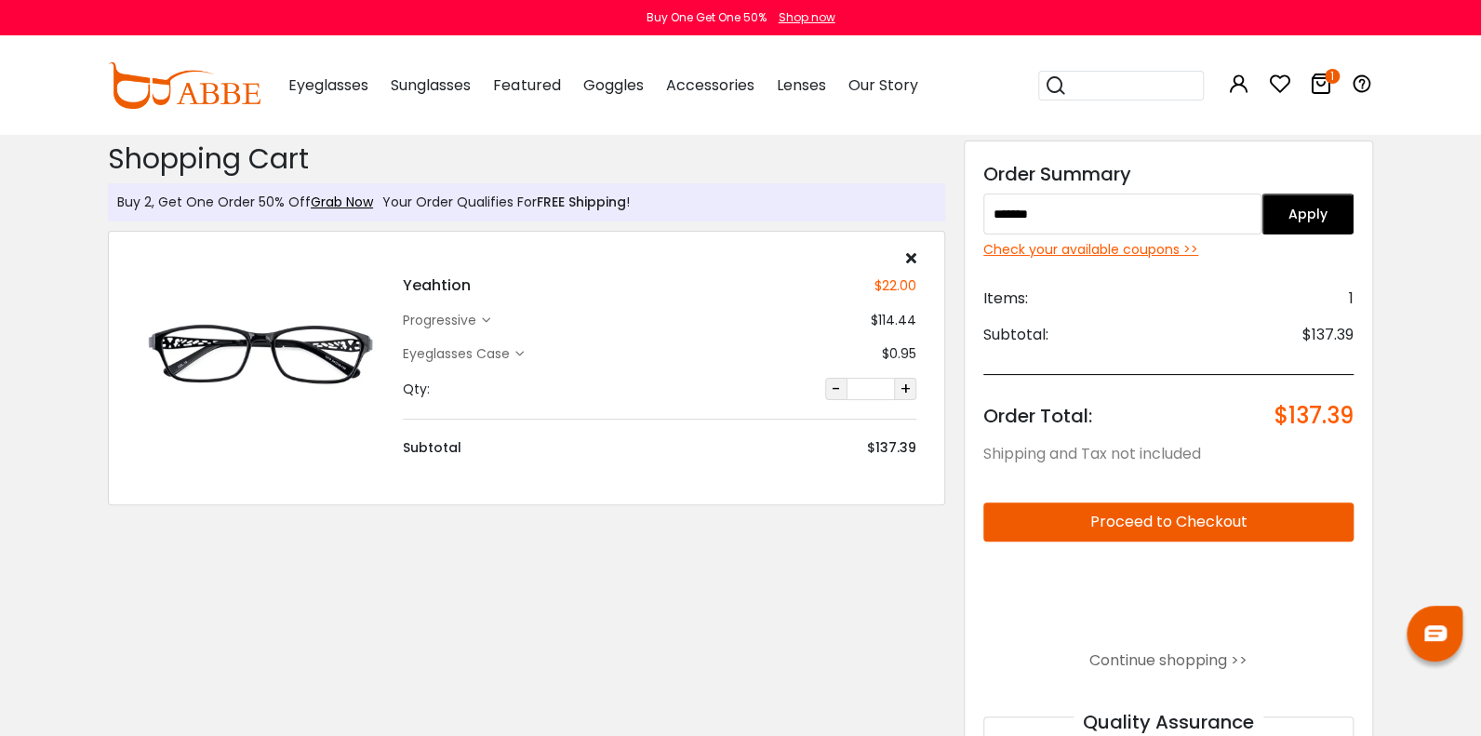
click at [1167, 240] on div "Check your available coupons >>" at bounding box center [1168, 250] width 370 height 20
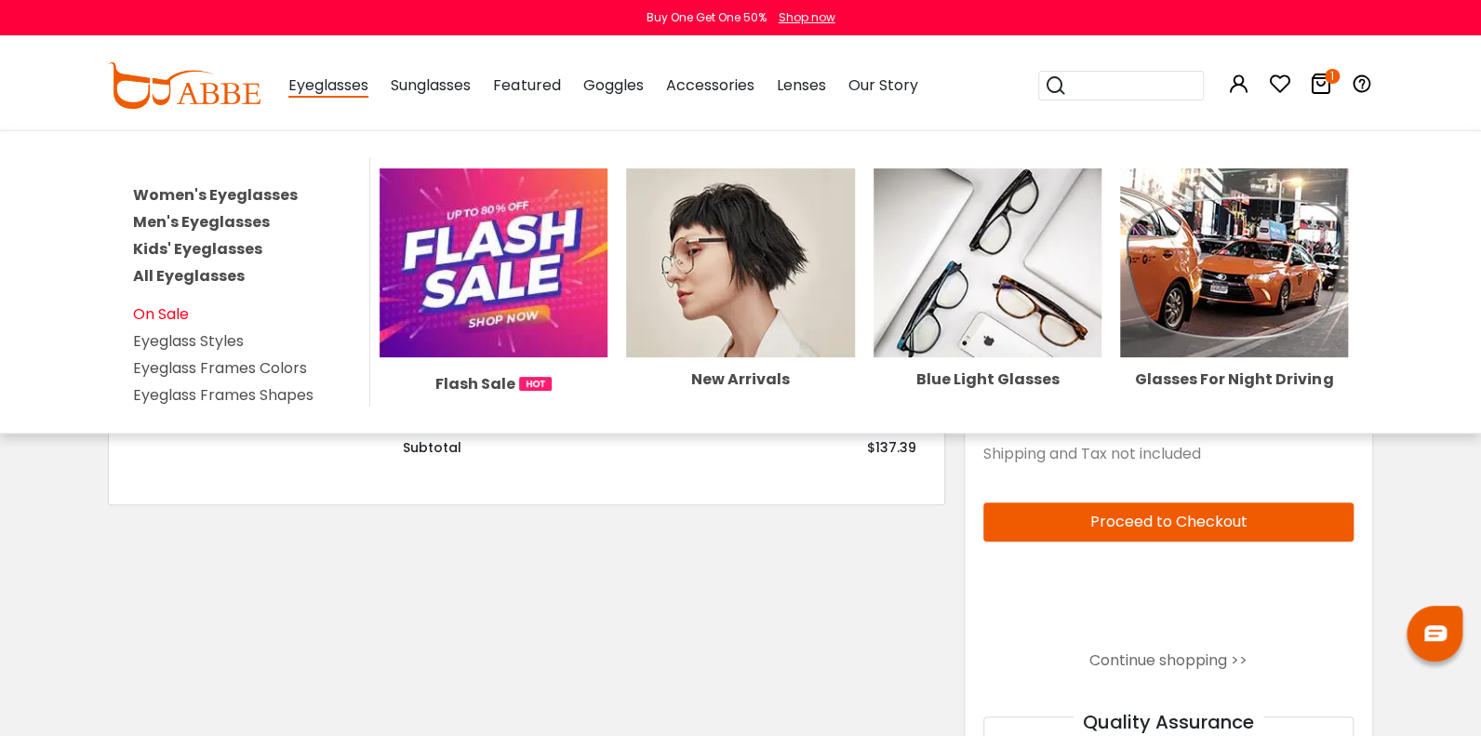
click at [180, 310] on link "On Sale" at bounding box center [161, 313] width 56 height 21
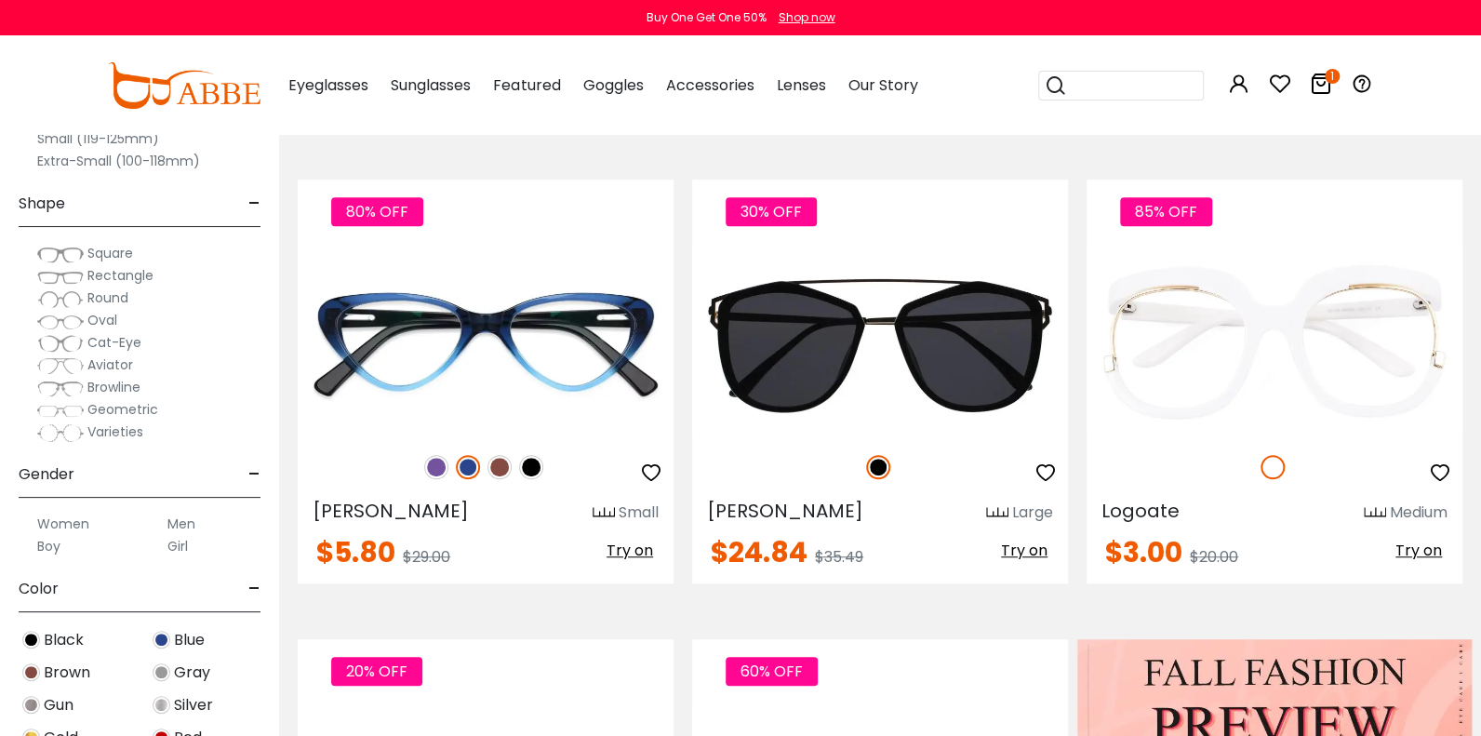
scroll to position [371, 0]
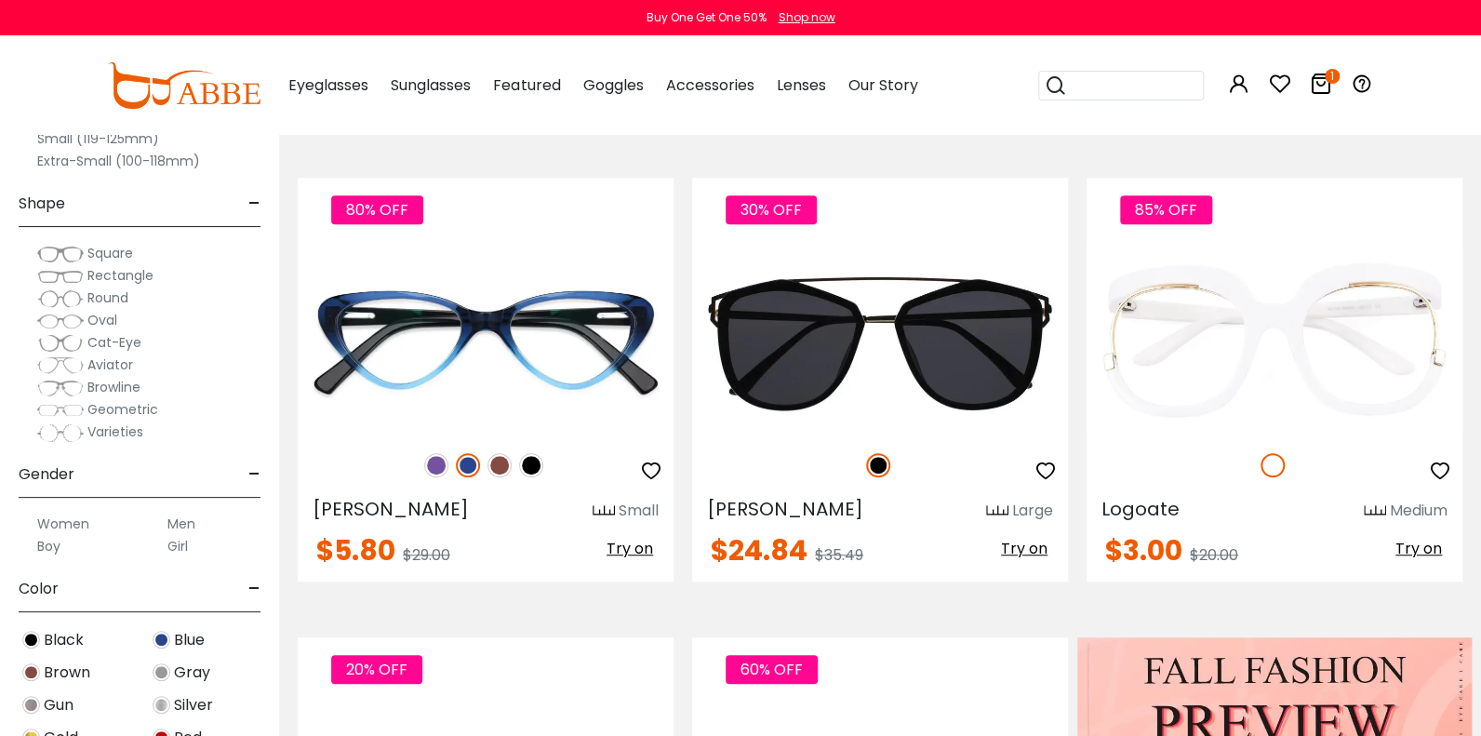
click at [84, 267] on img at bounding box center [60, 276] width 47 height 19
